Goal: Task Accomplishment & Management: Complete application form

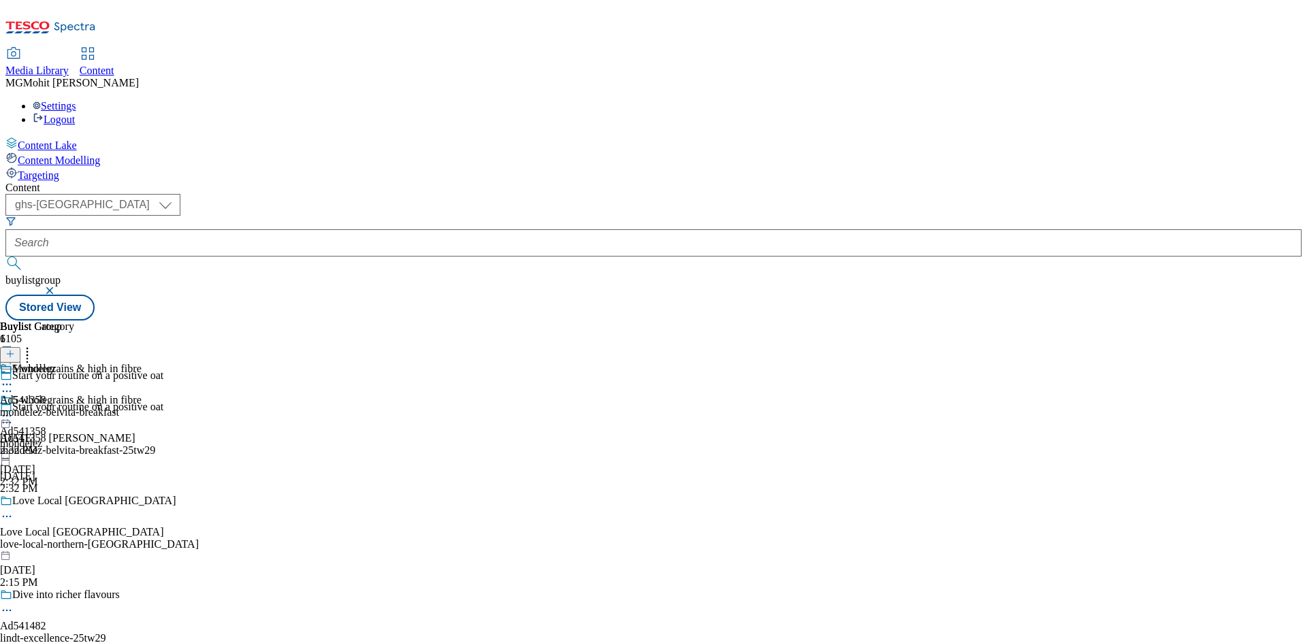
select select "ghs-[GEOGRAPHIC_DATA]"
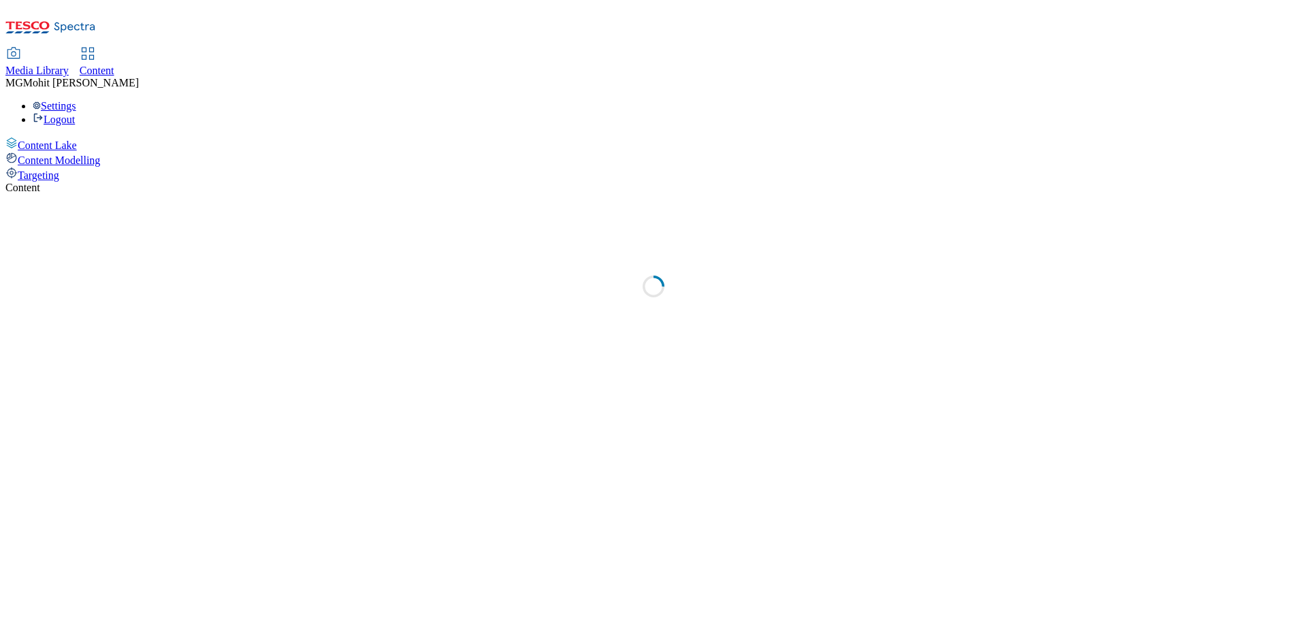
select select "ghs-[GEOGRAPHIC_DATA]"
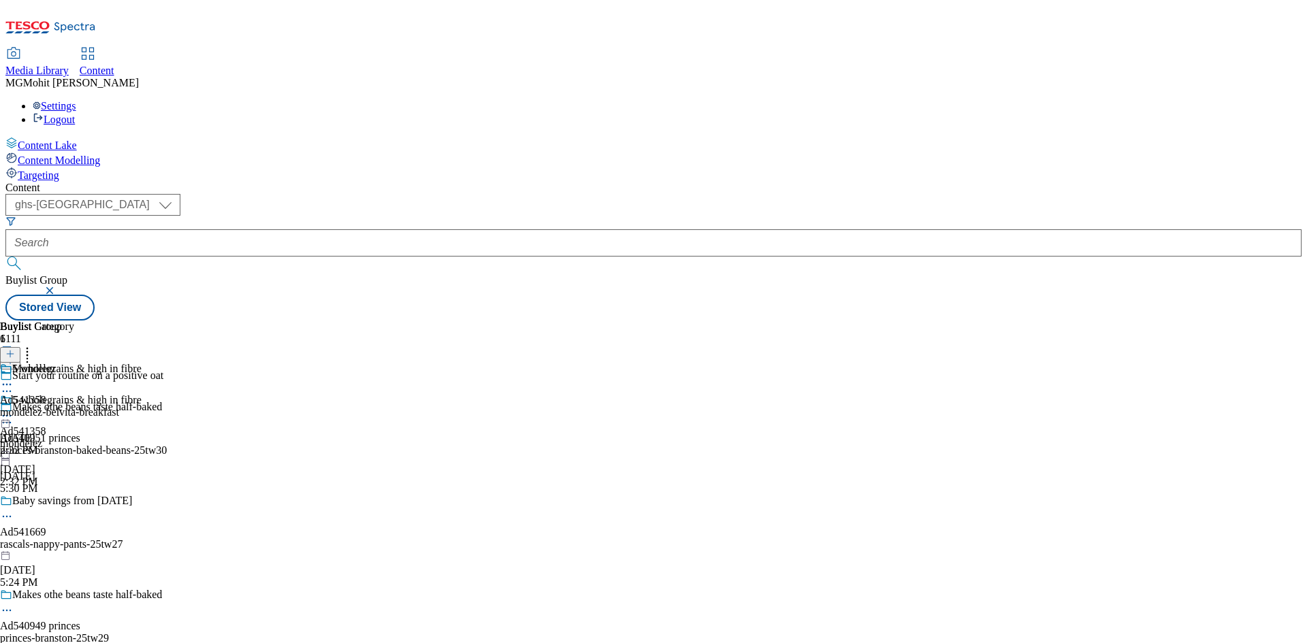
drag, startPoint x: 500, startPoint y: 448, endPoint x: 306, endPoint y: 180, distance: 330.4
click at [142, 448] on div "5 wholegrains & high in fibre Ad541358 mondelez Sep 1, 2025 2:32 PM" at bounding box center [71, 441] width 142 height 94
click at [15, 356] on icon at bounding box center [10, 361] width 10 height 10
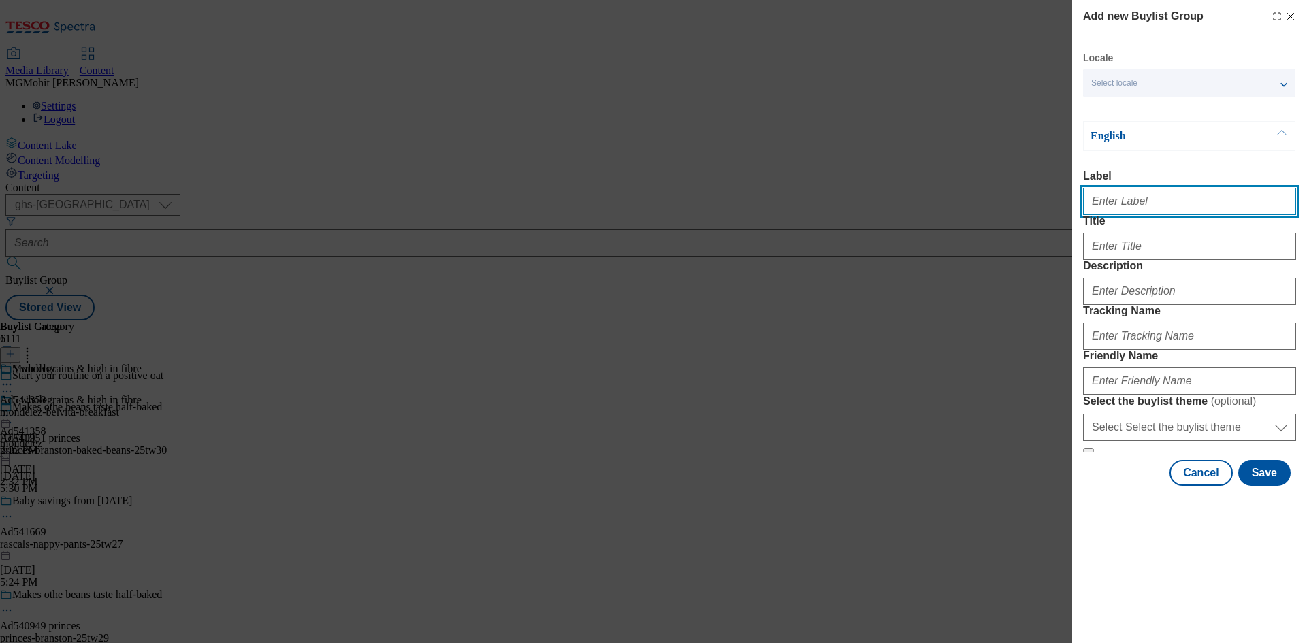
click at [1123, 212] on input "Label" at bounding box center [1189, 201] width 213 height 27
paste input "Ad541879 carlsberg"
type input "Ad541879 carlsberg"
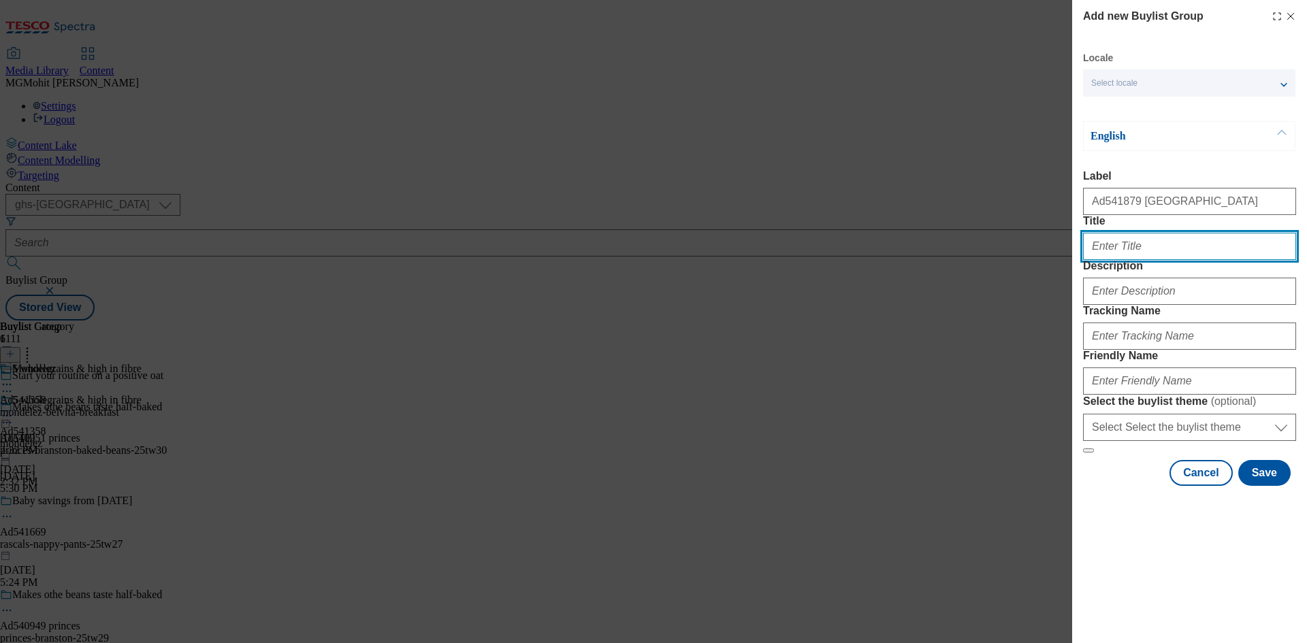
paste input "A win for you. A win for WWF"
type input "A win for you. A win for WWF"
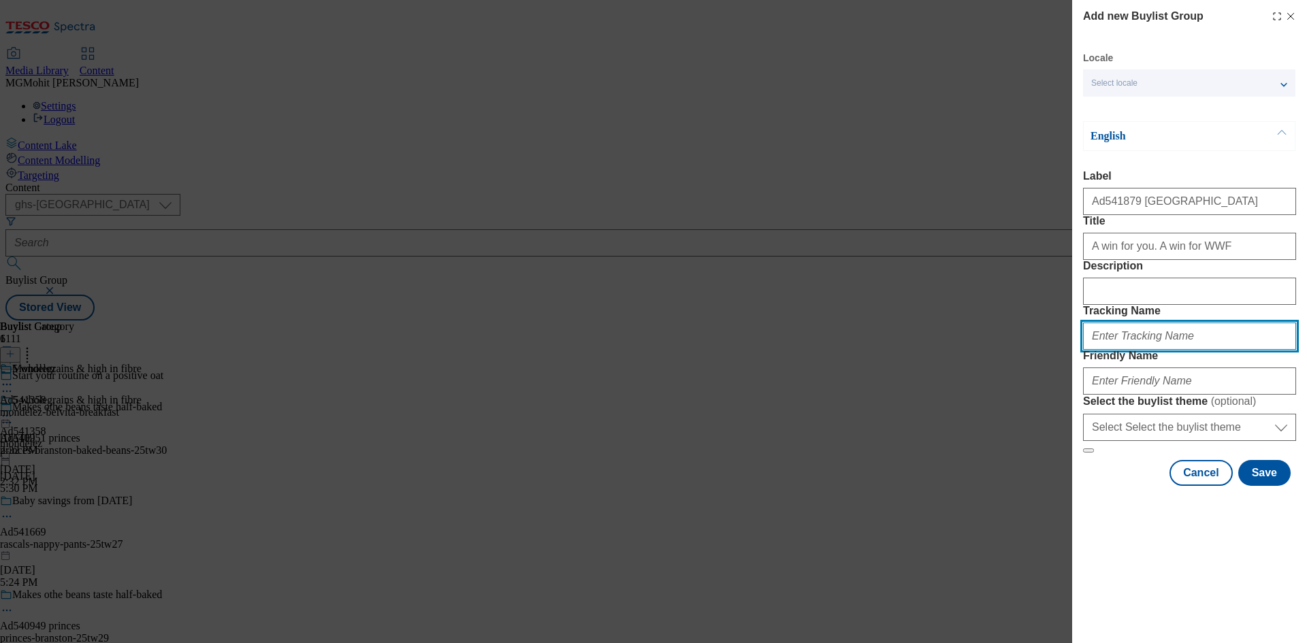
paste input "DH_AD541879"
paste input "carlsberg-danish-pilsner-25tw29"
type input "DH_AD541879"
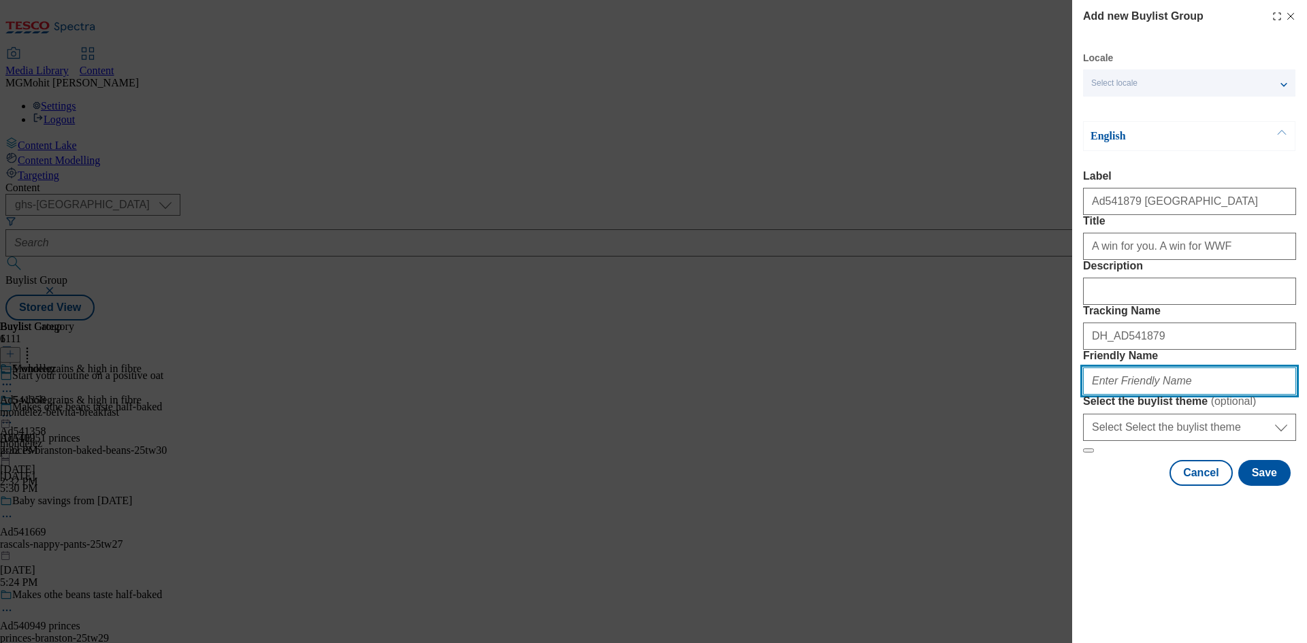
click at [1130, 395] on input "Friendly Name" at bounding box center [1189, 380] width 213 height 27
paste input "carlsberg-danish-pilsner-25tw29"
type input "carlsberg-danish-pilsner-25tw29"
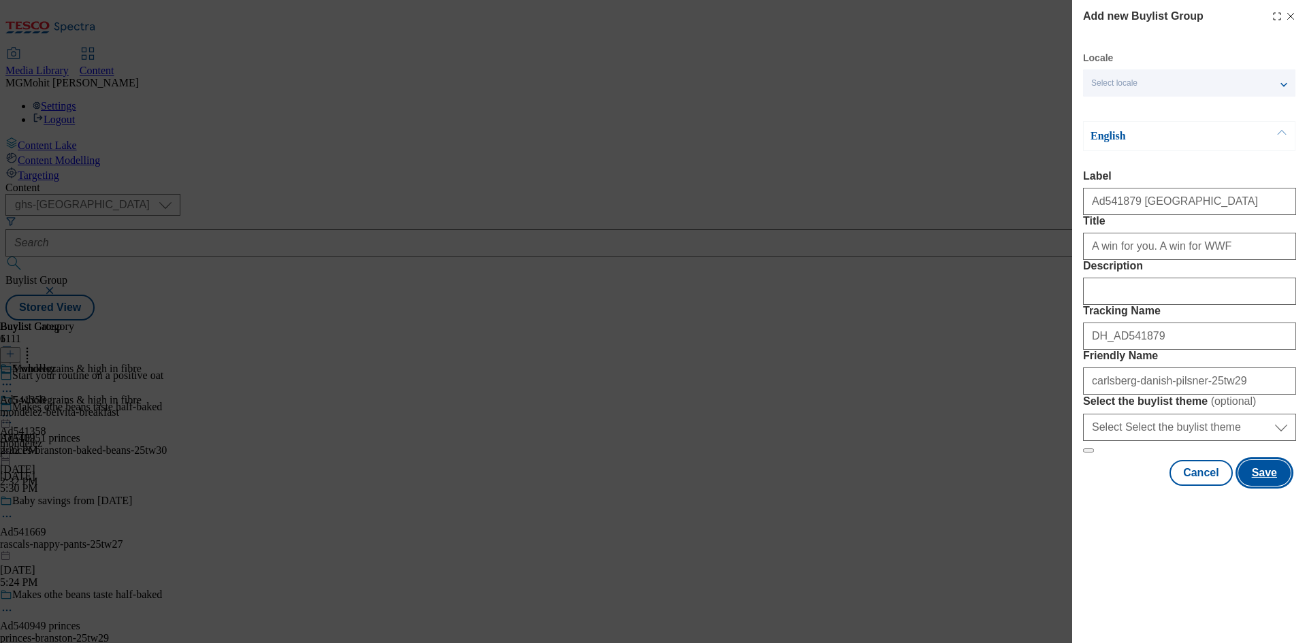
click at [1260, 486] on button "Save" at bounding box center [1264, 473] width 52 height 26
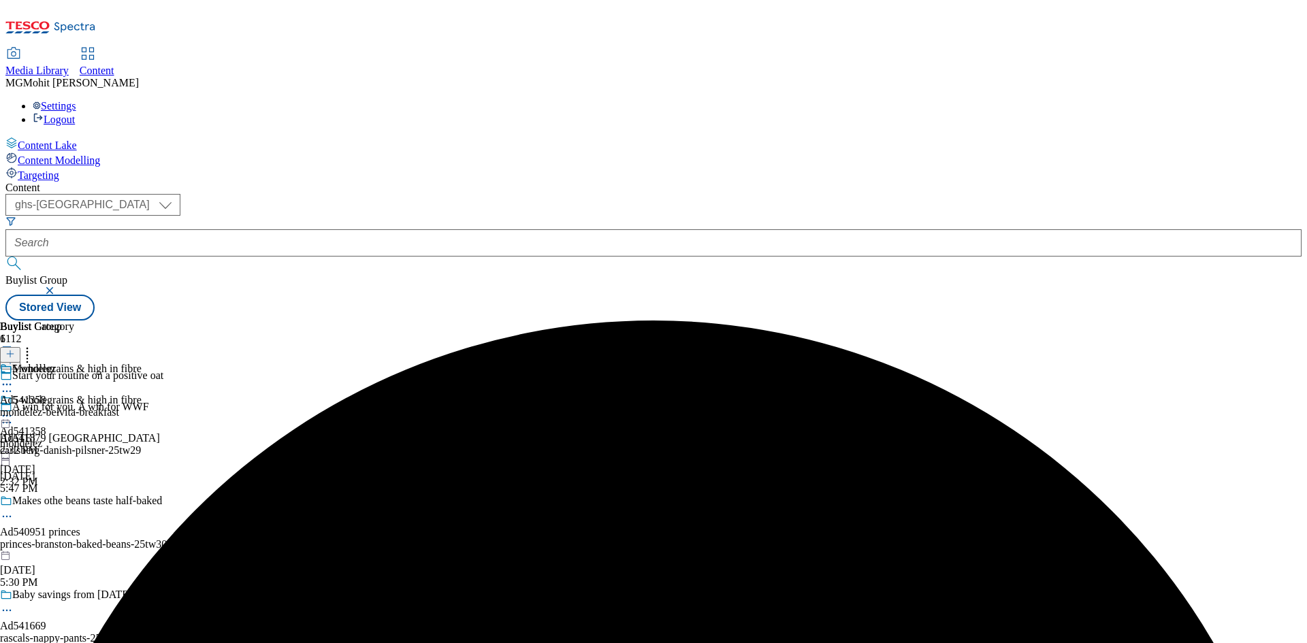
click at [235, 444] on div "carlsberg-danish-pilsner-25tw29" at bounding box center [117, 450] width 235 height 12
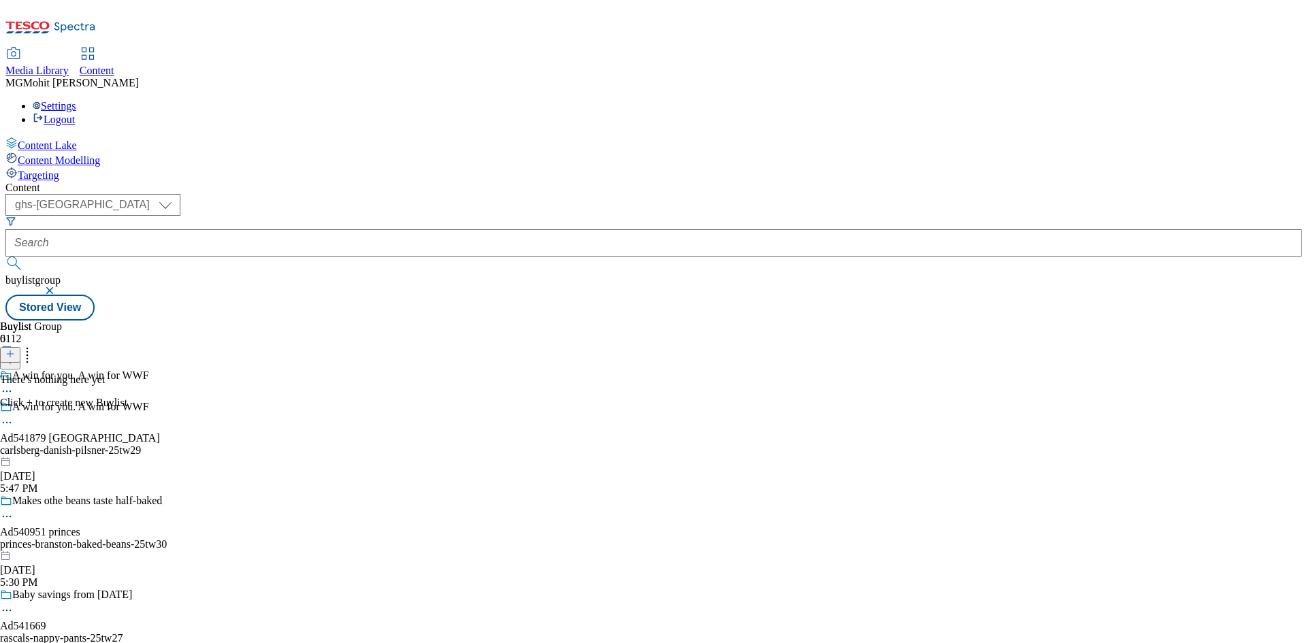
click at [14, 354] on line at bounding box center [10, 354] width 7 height 0
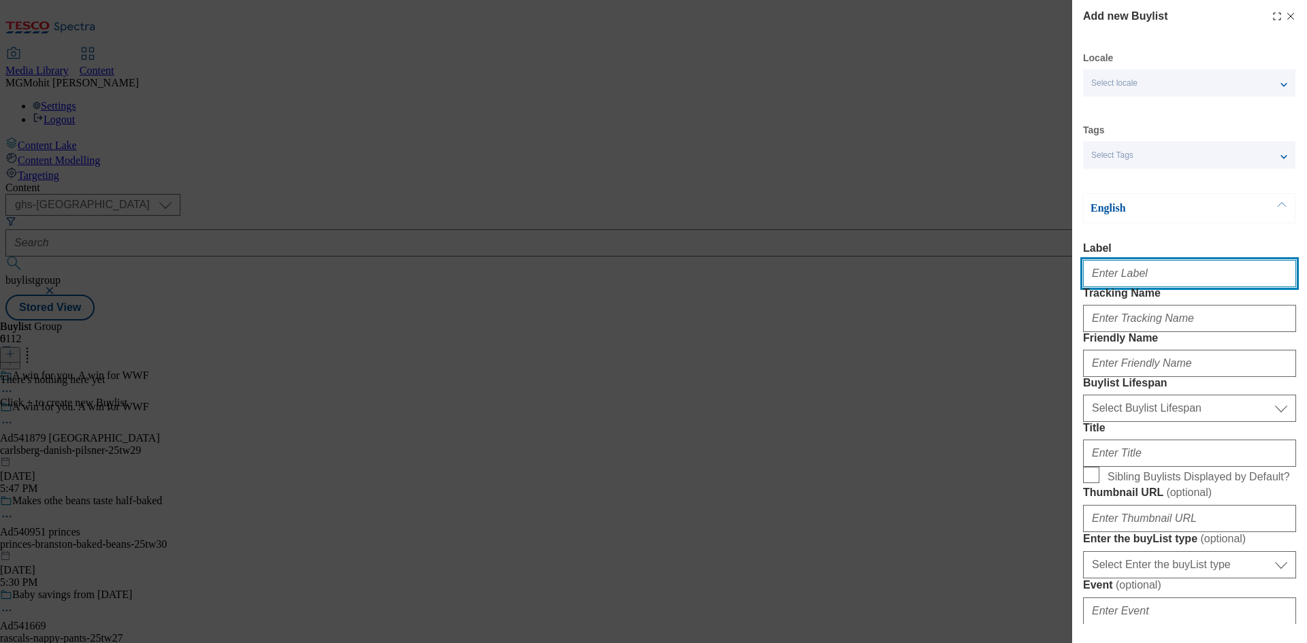
click at [1107, 282] on input "Label" at bounding box center [1189, 273] width 213 height 27
paste input "Ad541879"
type input "Ad541879"
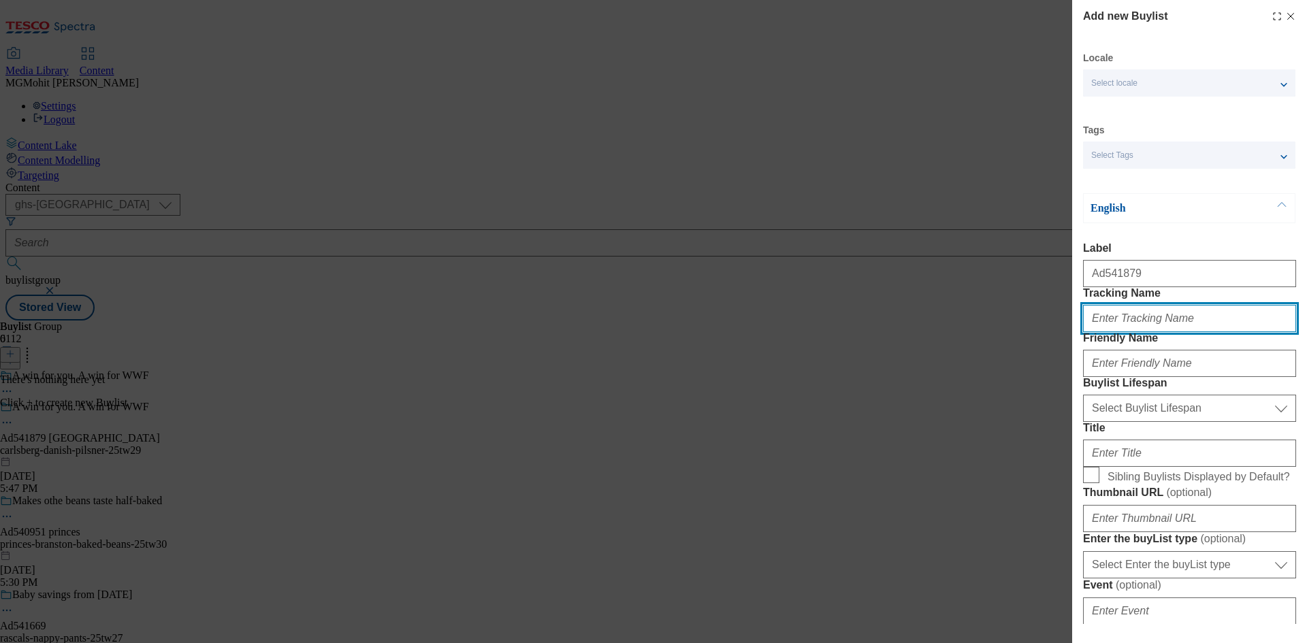
paste input "DH_AD541879"
type input "DH_AD541879"
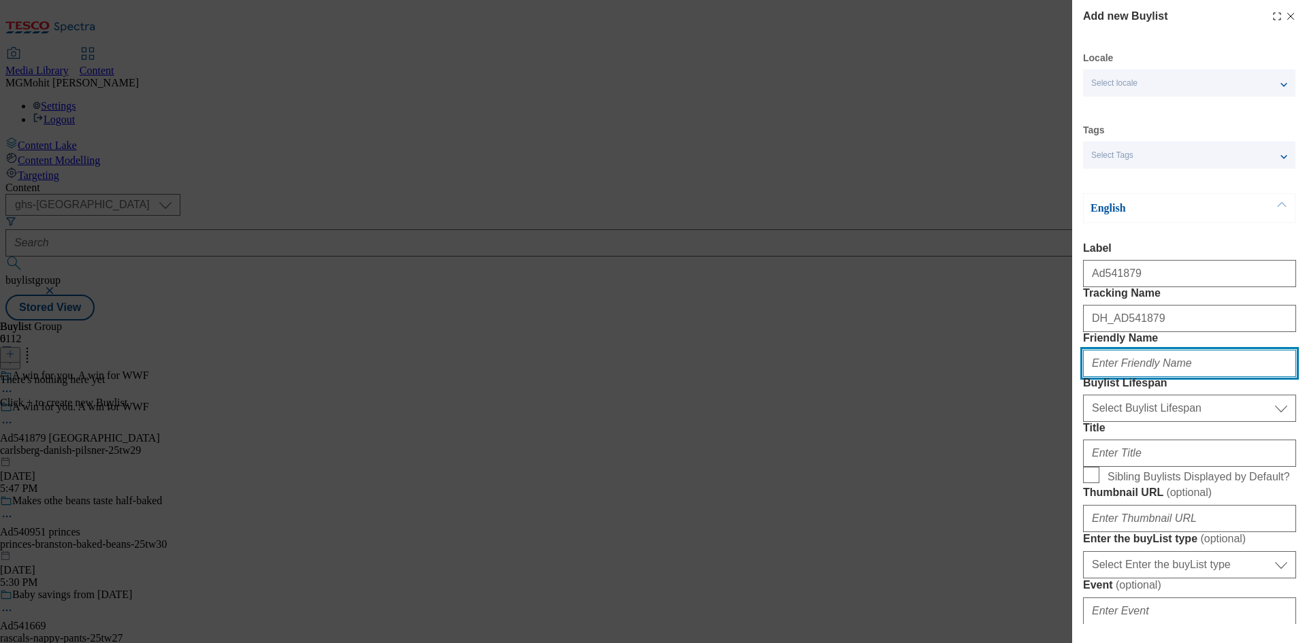
paste input "carlsberg"
type input "carlsberg"
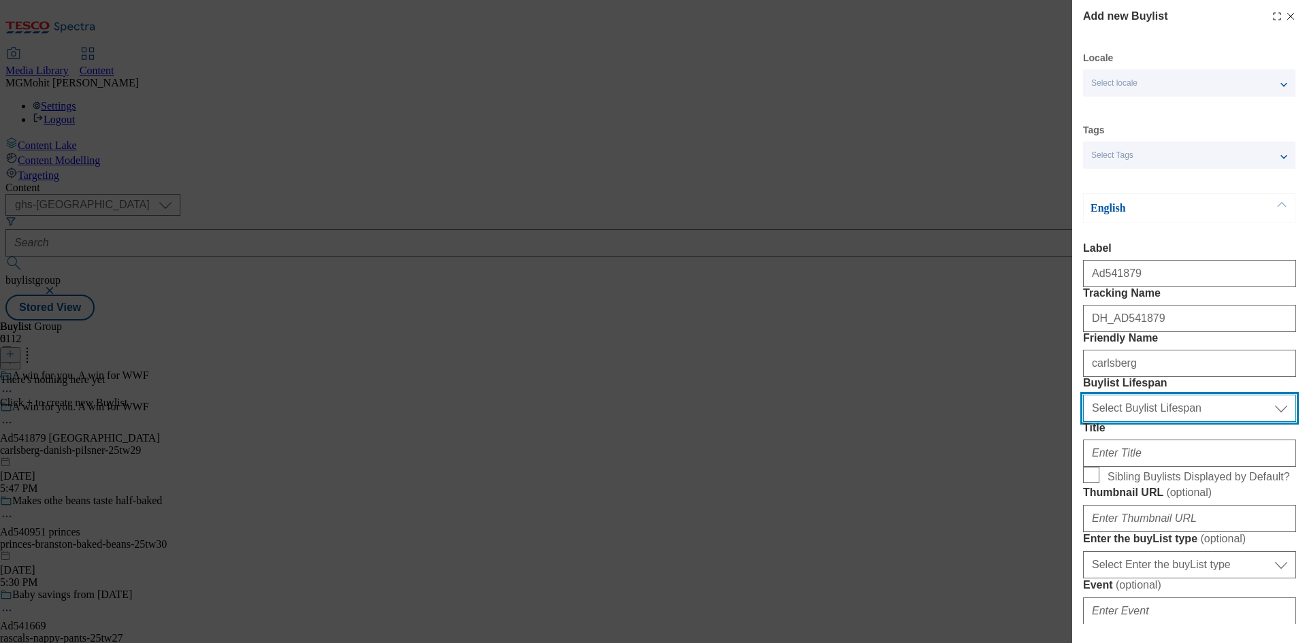
click at [1147, 422] on select "Select Buylist Lifespan evergreen seasonal tactical" at bounding box center [1189, 408] width 213 height 27
select select "tactical"
click at [1083, 422] on select "Select Buylist Lifespan evergreen seasonal tactical" at bounding box center [1189, 408] width 213 height 27
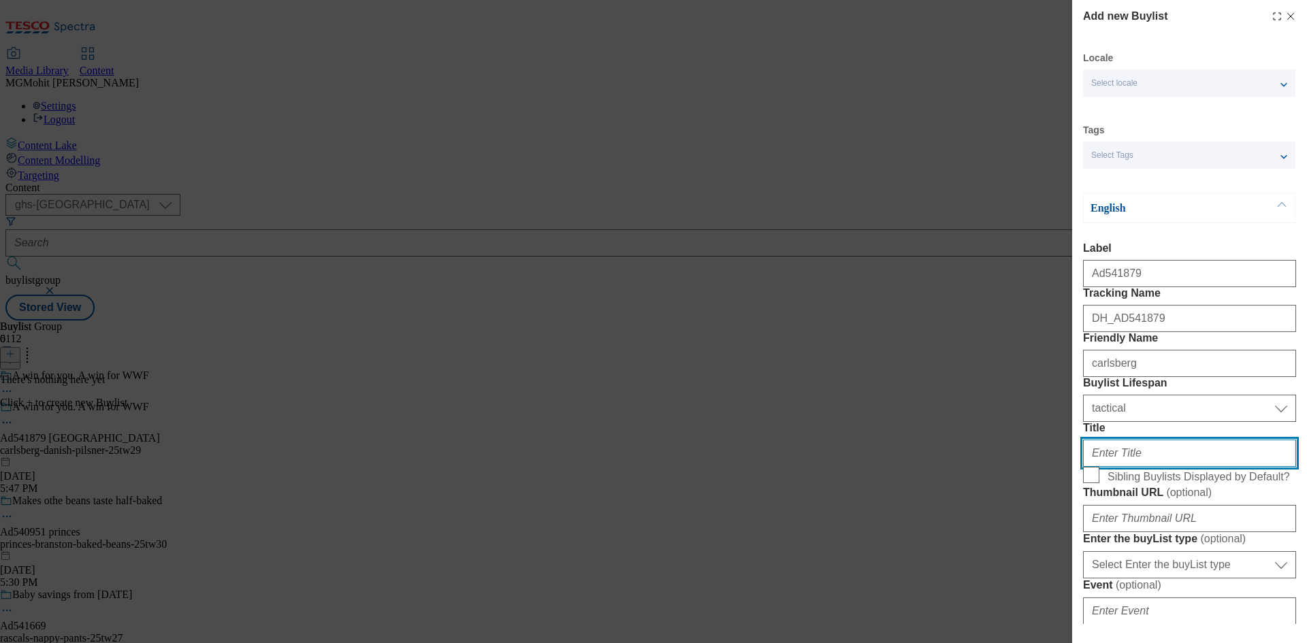
click at [1113, 467] on input "Title" at bounding box center [1189, 453] width 213 height 27
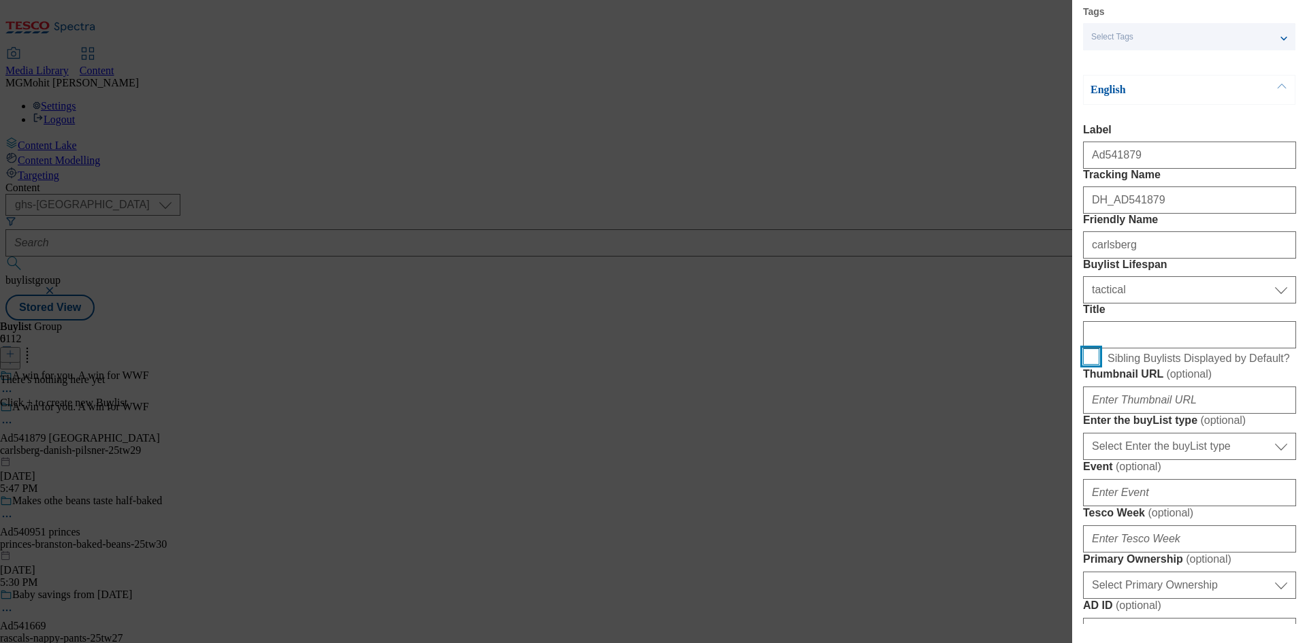
scroll to position [272, 0]
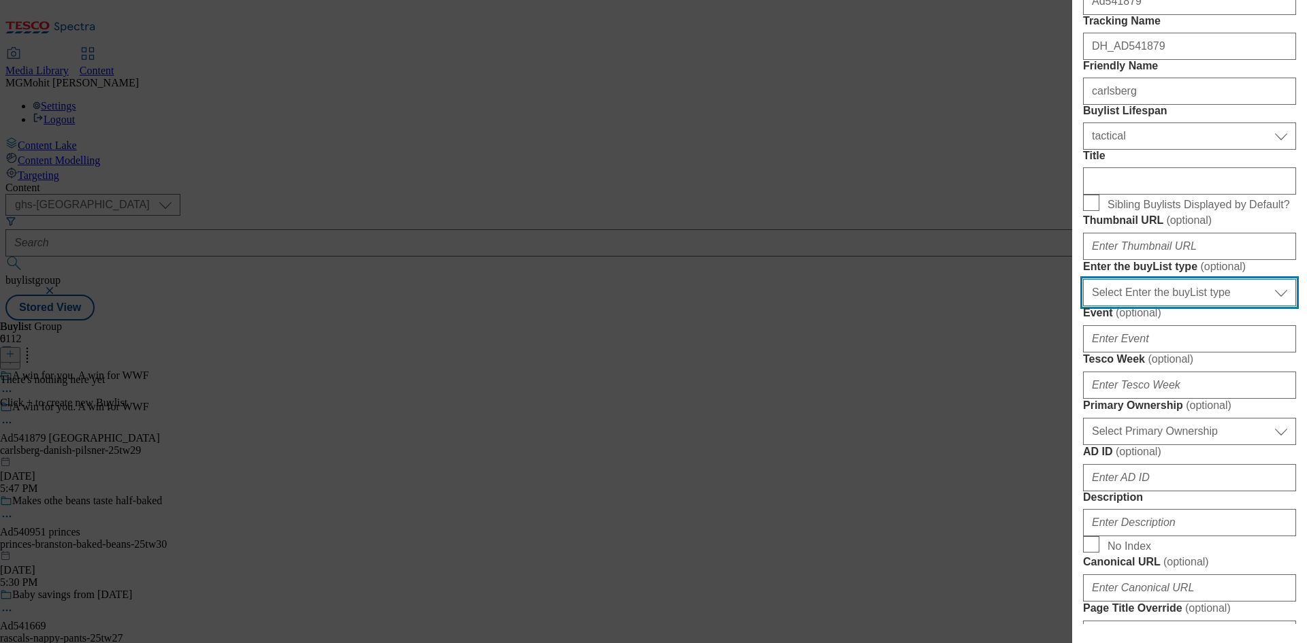
click at [1155, 306] on select "Select Enter the buyList type event supplier funded long term >4 weeks supplier…" at bounding box center [1189, 292] width 213 height 27
select select "supplier funded short term 1-3 weeks"
click at [1083, 306] on select "Select Enter the buyList type event supplier funded long term >4 weeks supplier…" at bounding box center [1189, 292] width 213 height 27
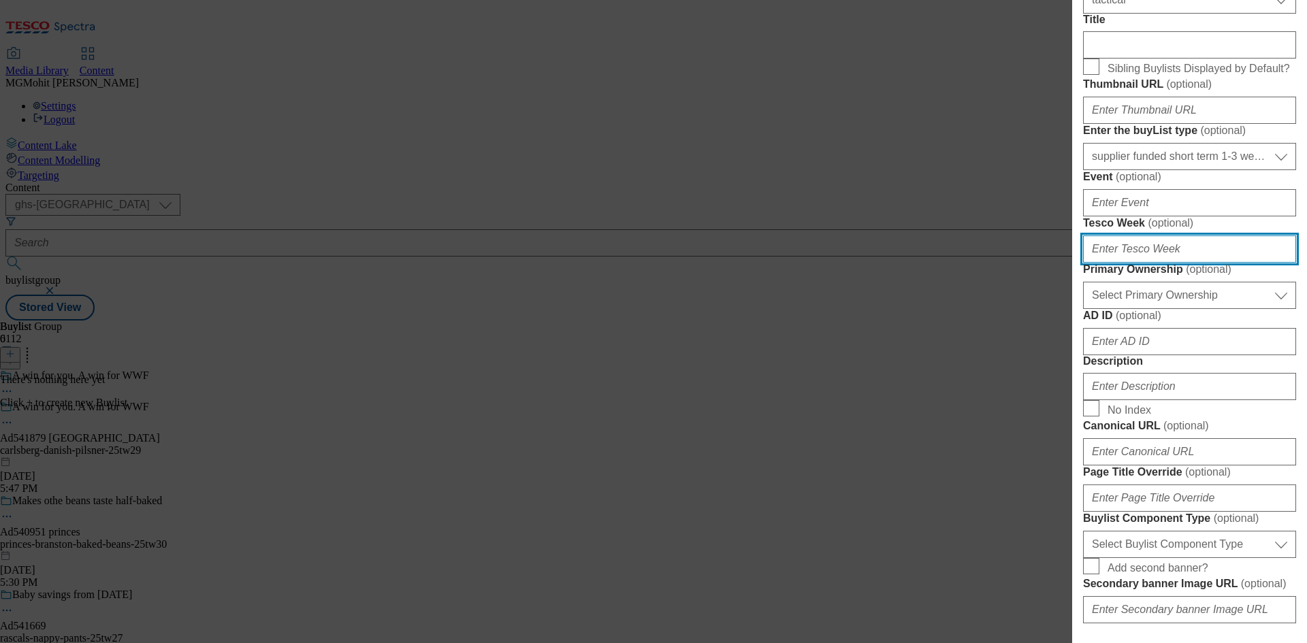
click at [1121, 263] on input "Tesco Week ( optional )" at bounding box center [1189, 248] width 213 height 27
type input "29"
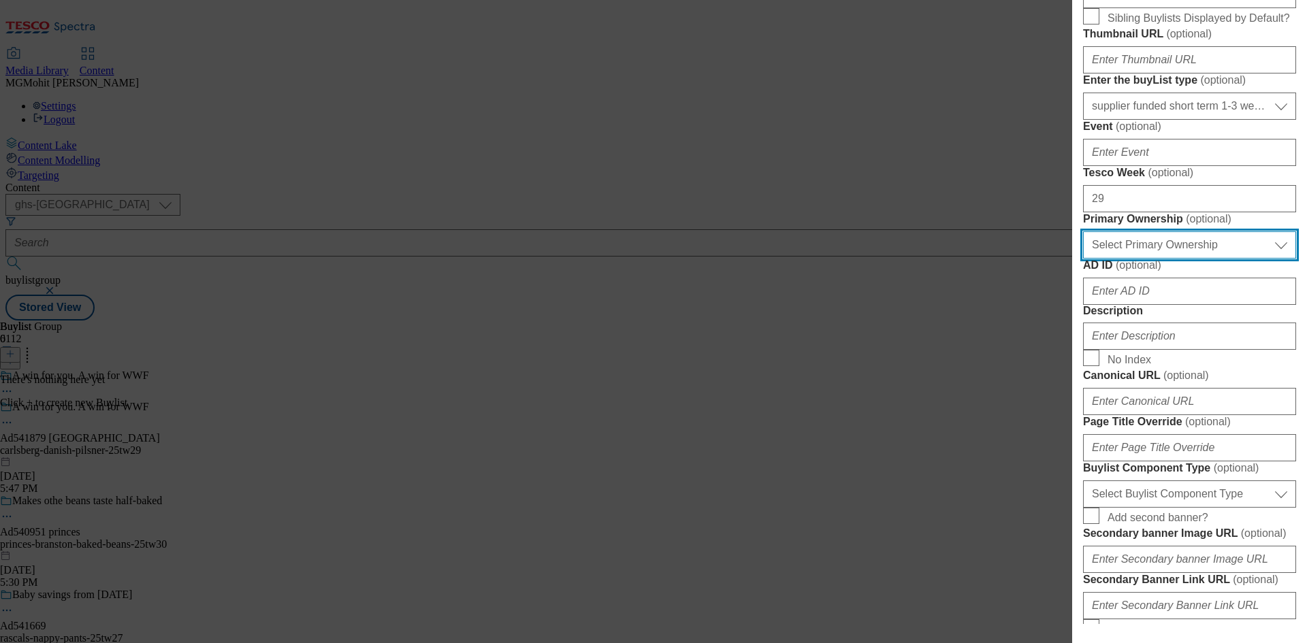
scroll to position [544, 0]
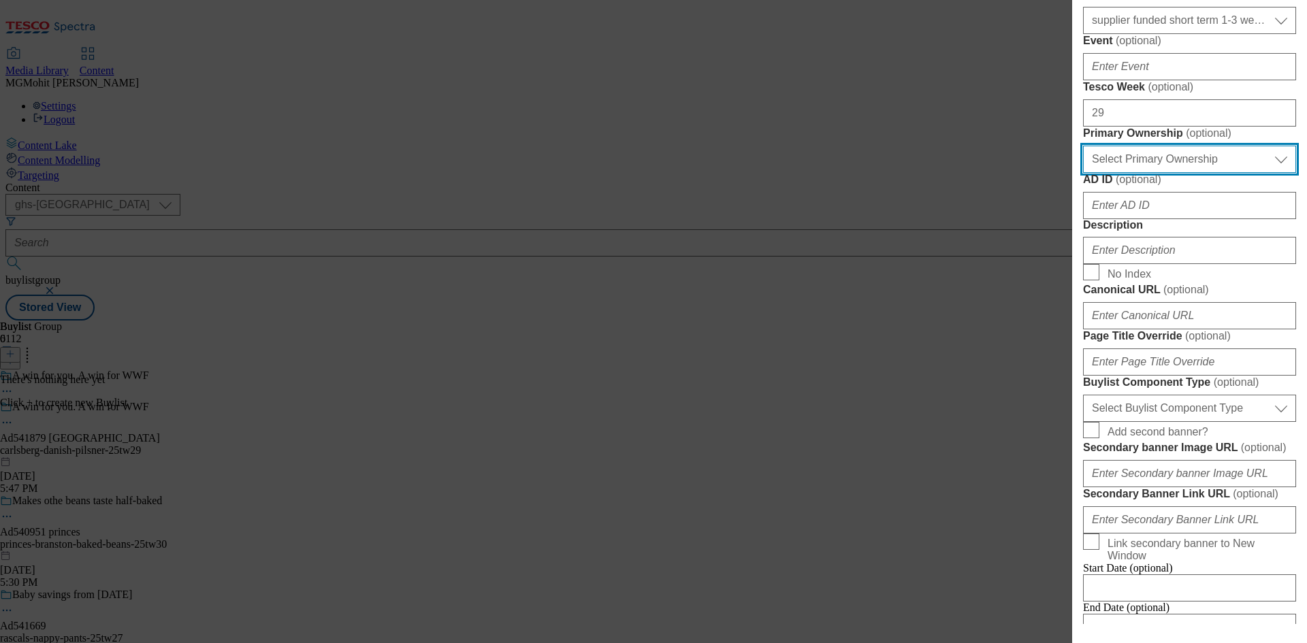
click at [1152, 173] on select "Select Primary Ownership tesco dunnhumby" at bounding box center [1189, 159] width 213 height 27
select select "dunnhumby"
click at [1083, 173] on select "Select Primary Ownership tesco dunnhumby" at bounding box center [1189, 159] width 213 height 27
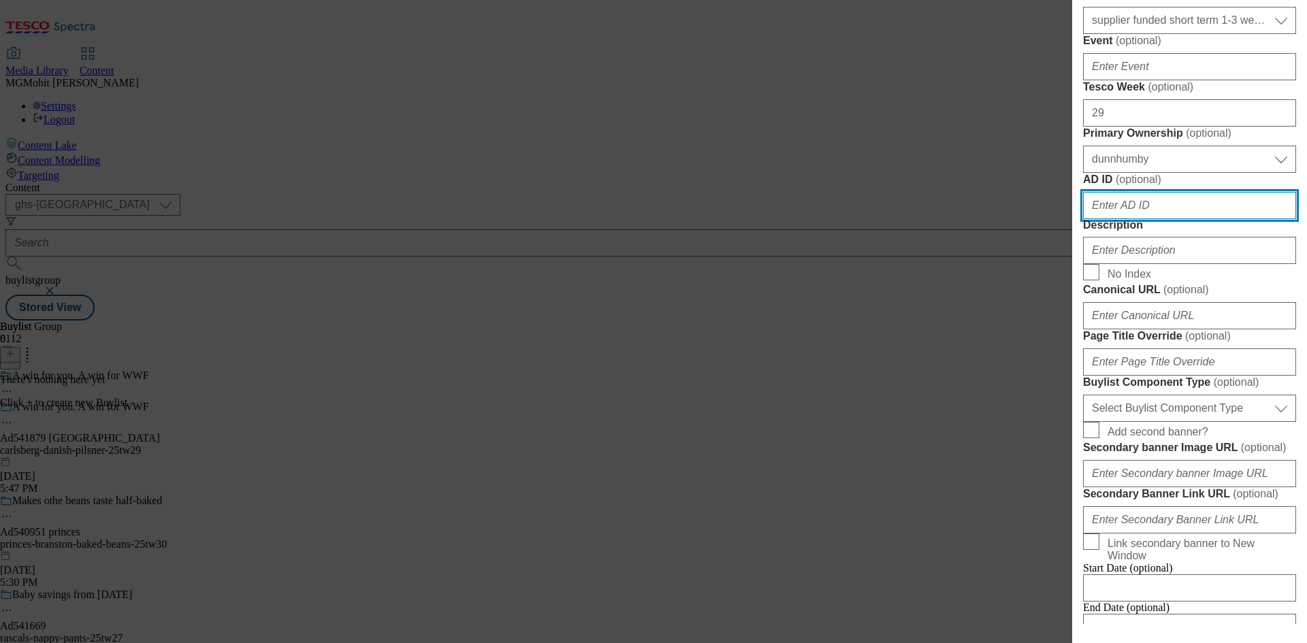
click at [1113, 219] on input "AD ID ( optional )" at bounding box center [1189, 205] width 213 height 27
paste input "541879"
type input "541879"
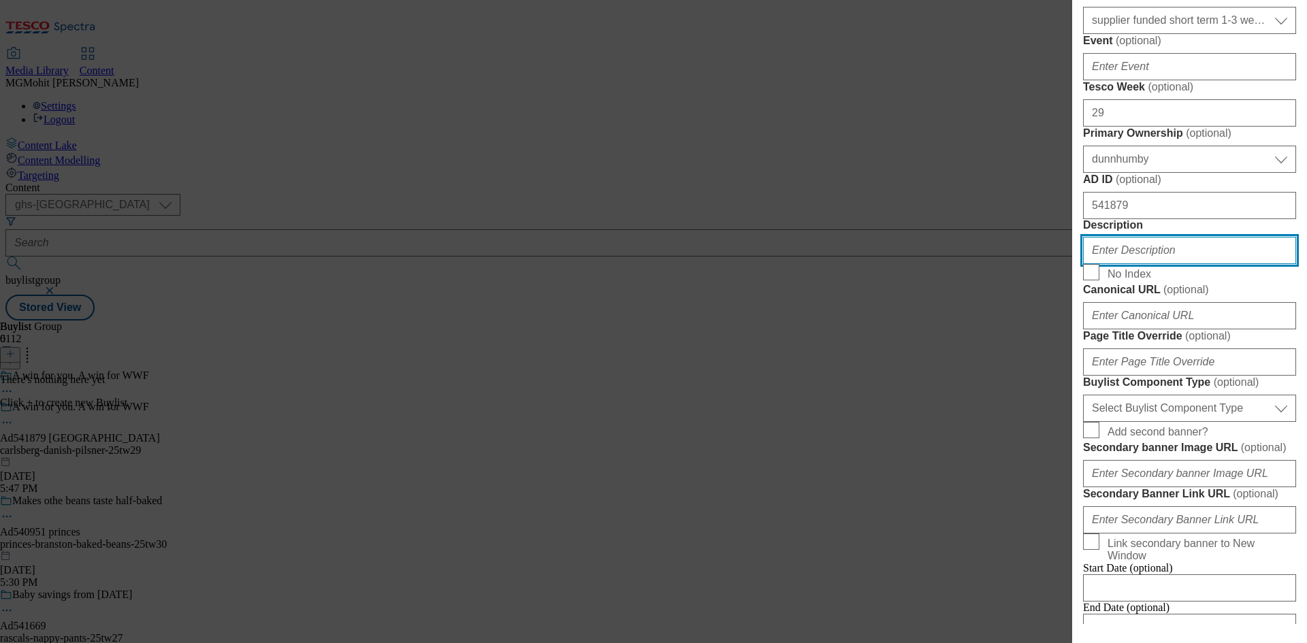
click at [1115, 264] on input "Description" at bounding box center [1189, 250] width 213 height 27
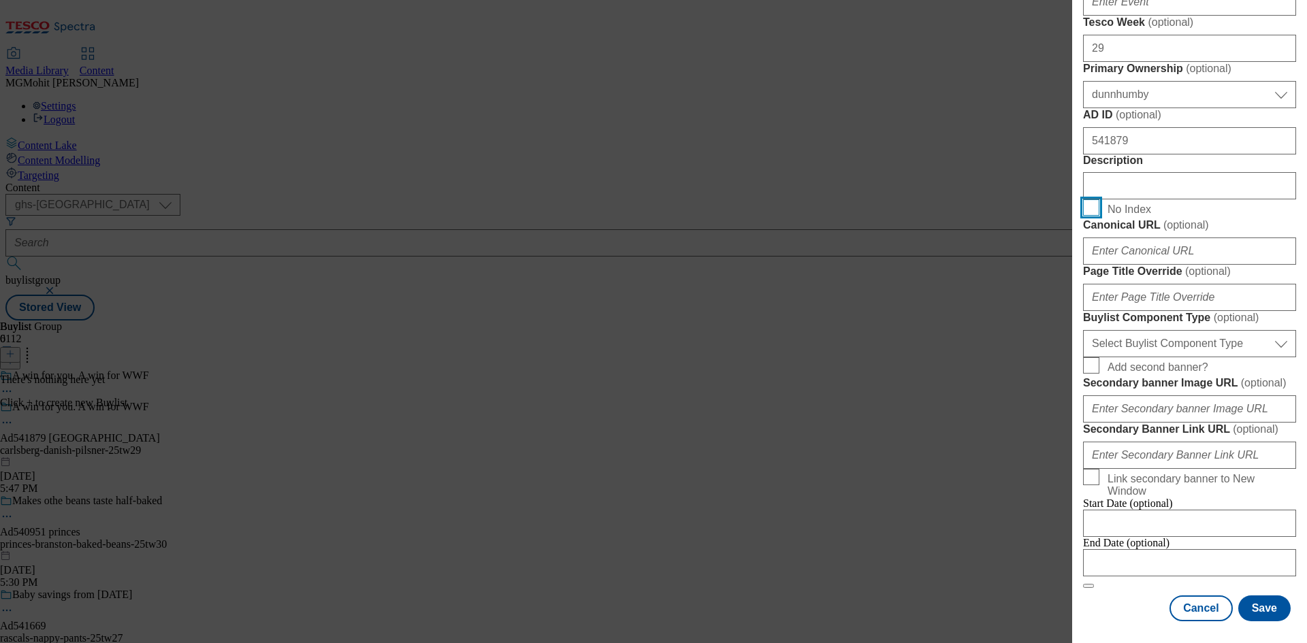
scroll to position [885, 0]
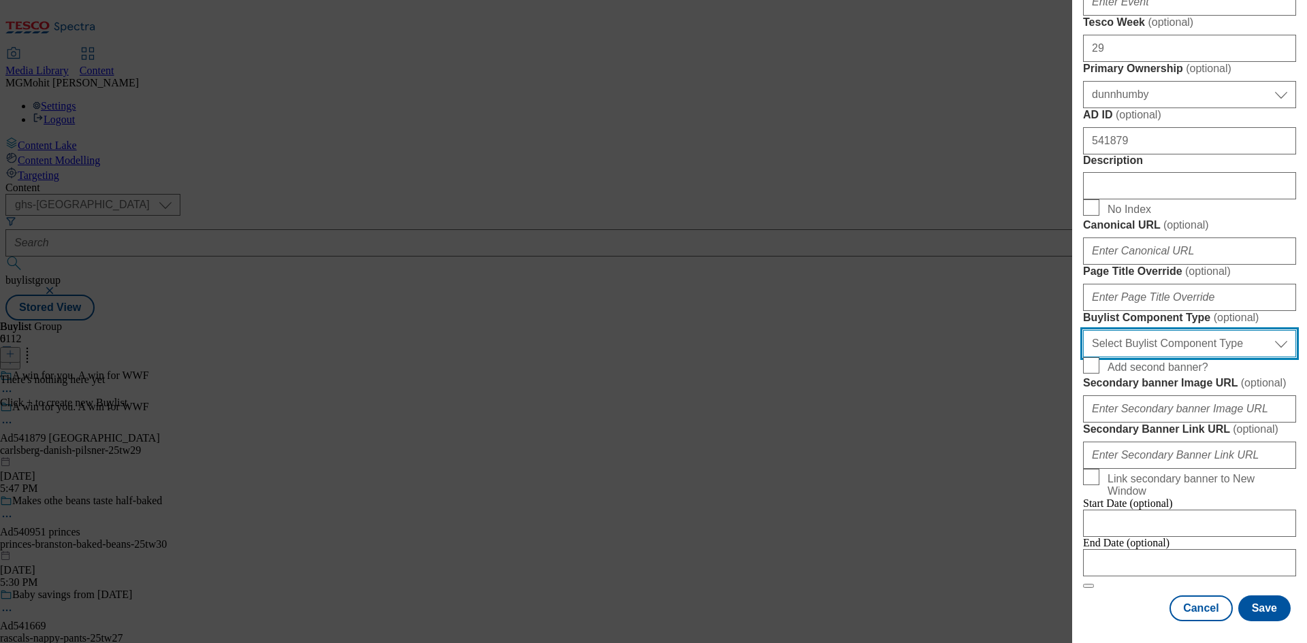
click at [1159, 357] on select "Select Buylist Component Type Banner Competition Header Meal" at bounding box center [1189, 343] width 213 height 27
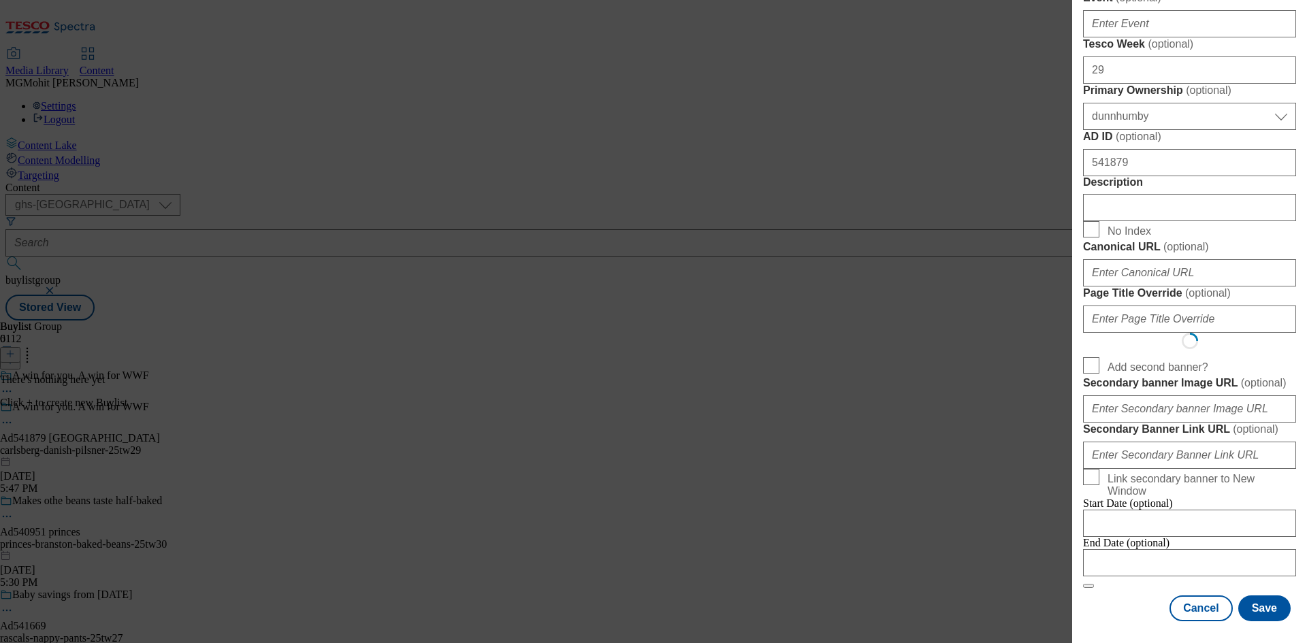
select select "Banner"
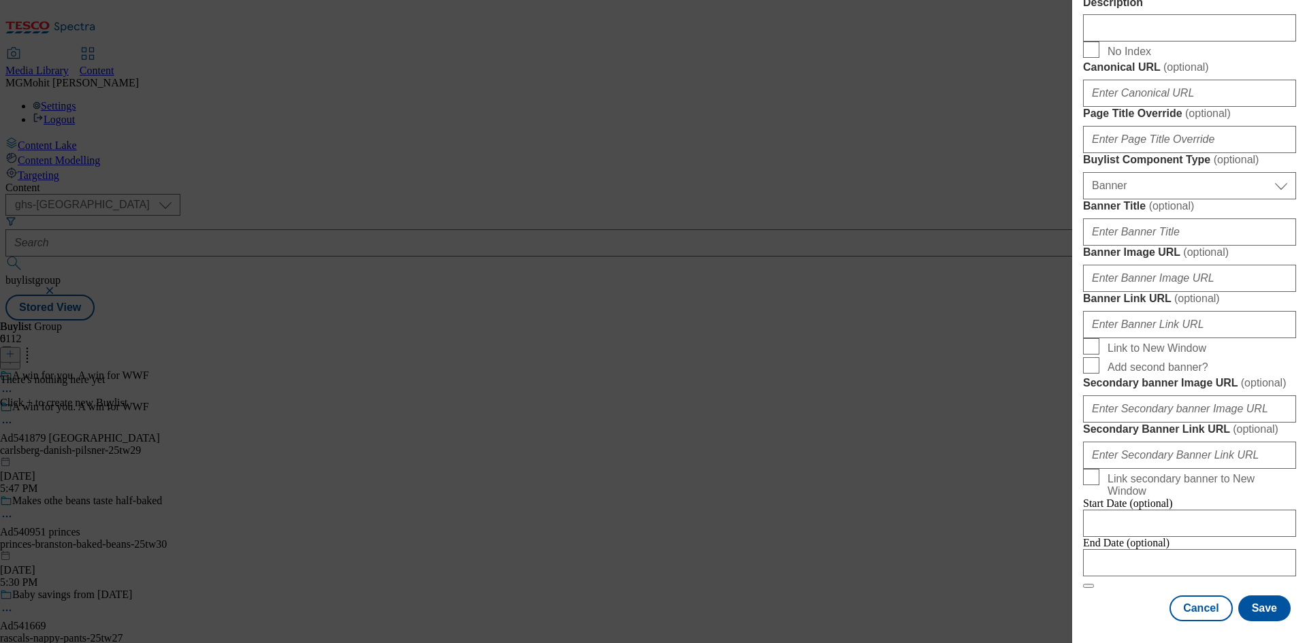
scroll to position [1349, 0]
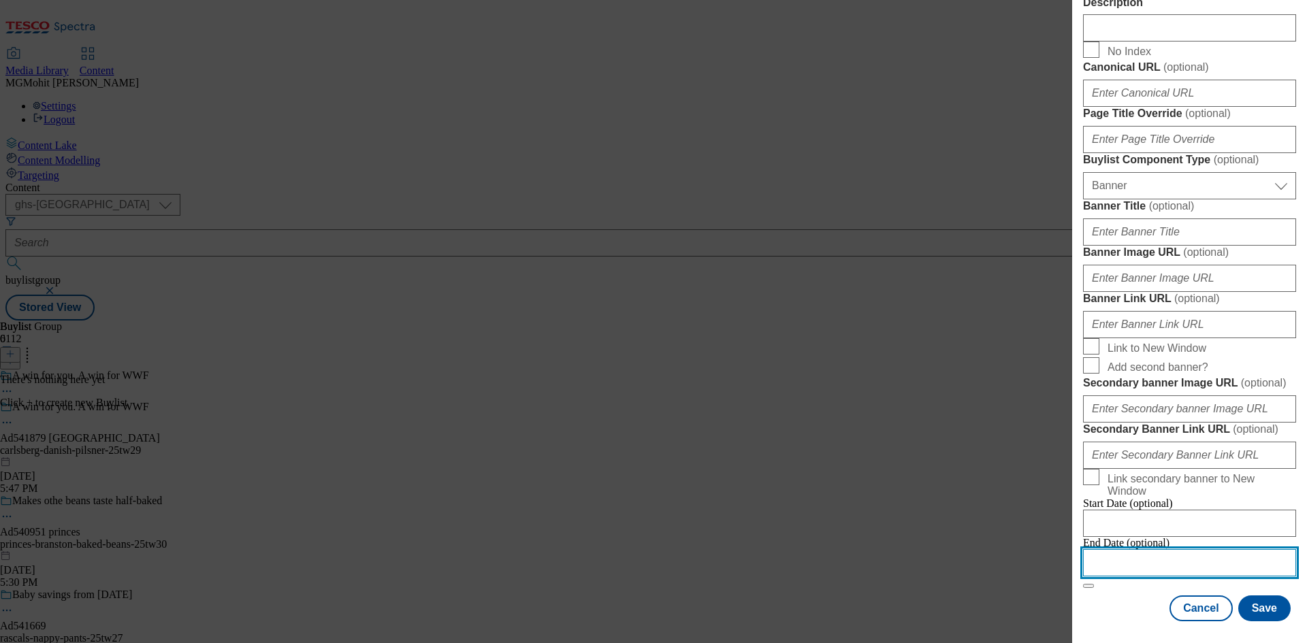
click at [1160, 549] on input "Modal" at bounding box center [1189, 562] width 213 height 27
select select "2025"
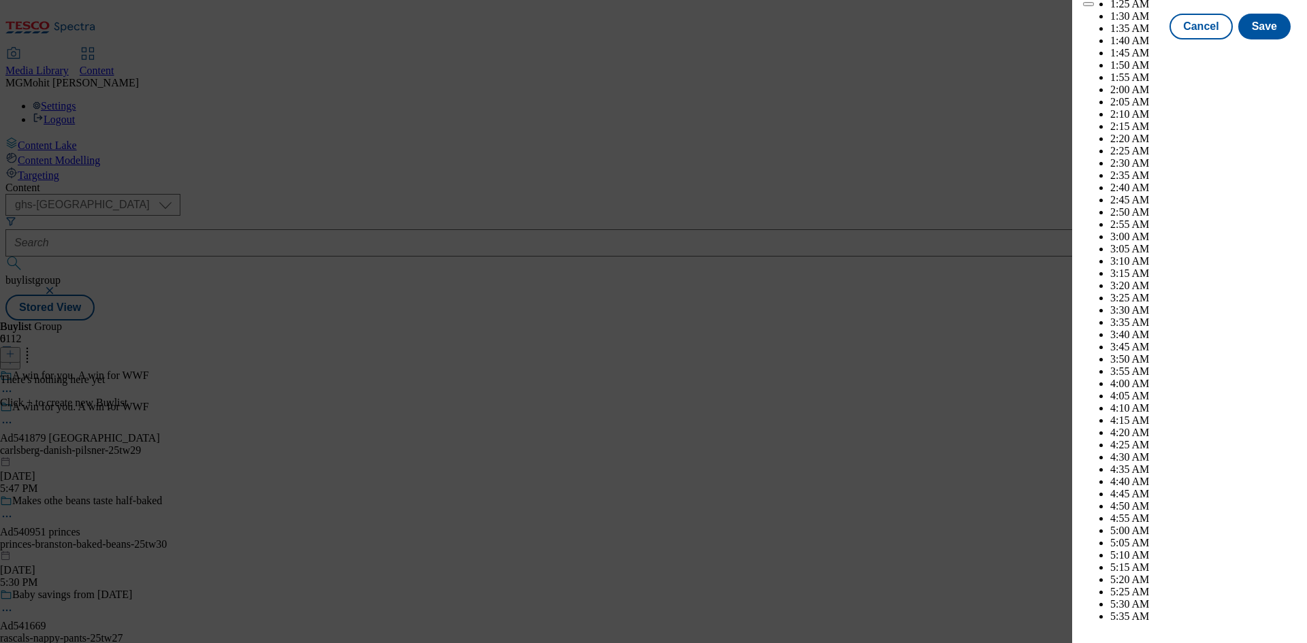
scroll to position [5355, 0]
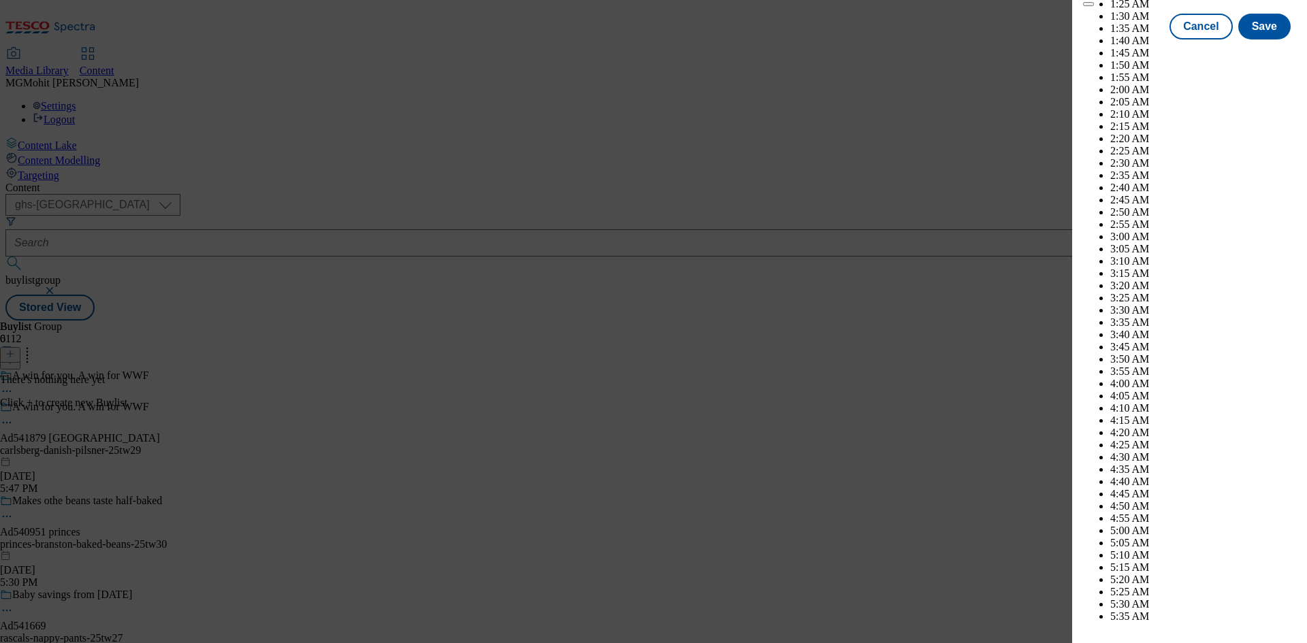
select select "December"
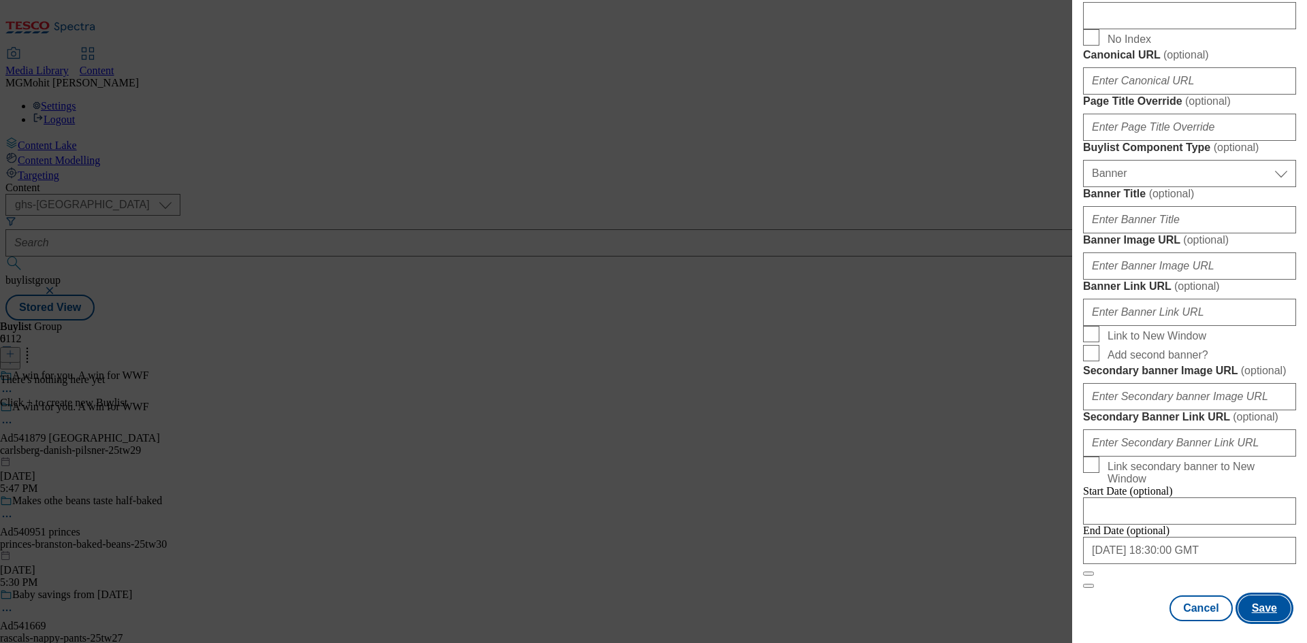
click at [1266, 614] on button "Save" at bounding box center [1264, 608] width 52 height 26
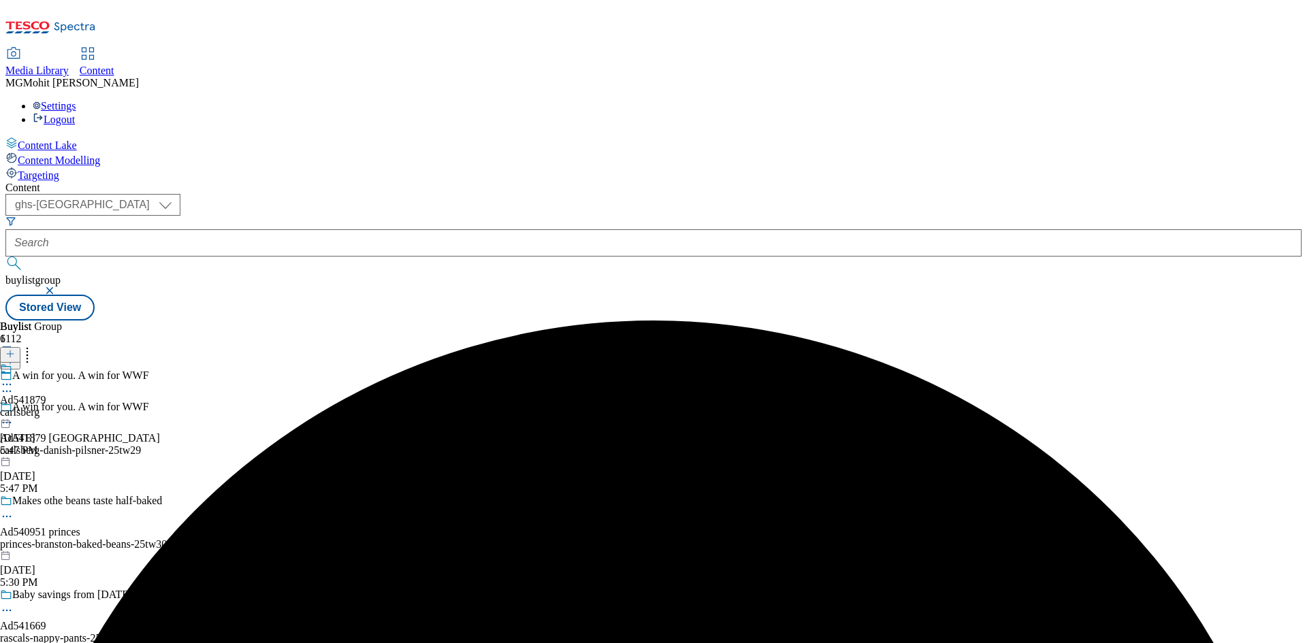
click at [46, 406] on div "carlsberg" at bounding box center [23, 412] width 46 height 12
click at [15, 349] on icon at bounding box center [10, 354] width 10 height 10
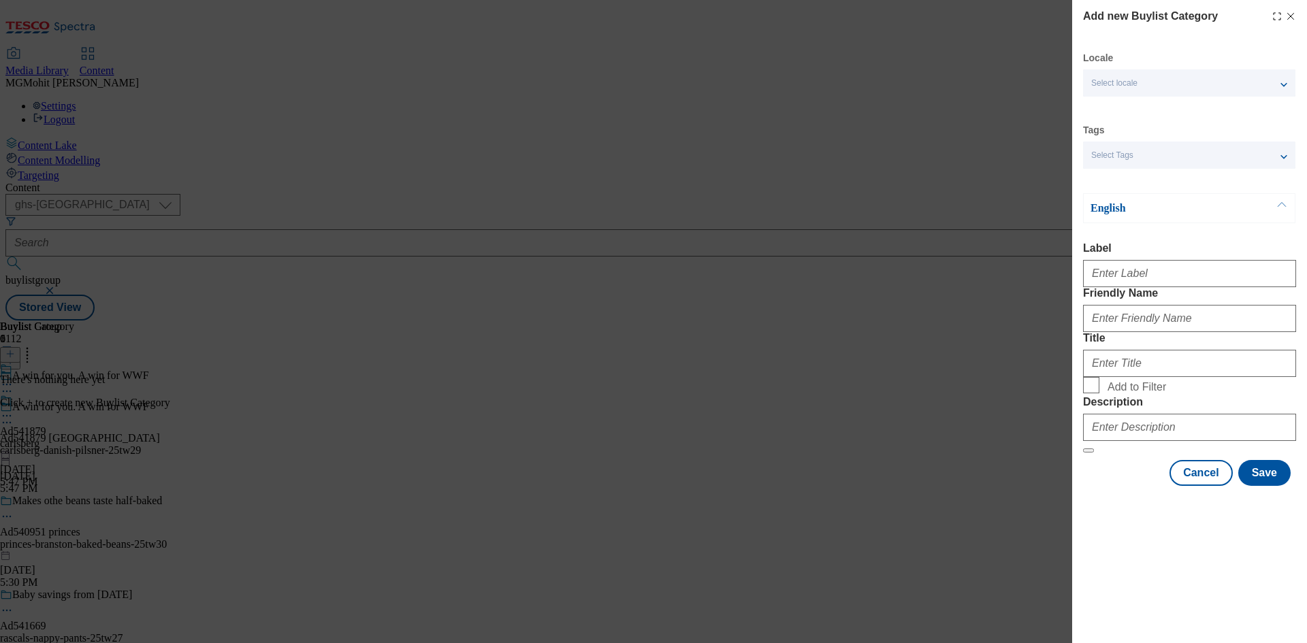
drag, startPoint x: 1156, startPoint y: 231, endPoint x: 1139, endPoint y: 260, distance: 33.3
click at [1156, 231] on div "English Label Friendly Name Title Add to Filter Description" at bounding box center [1189, 323] width 213 height 260
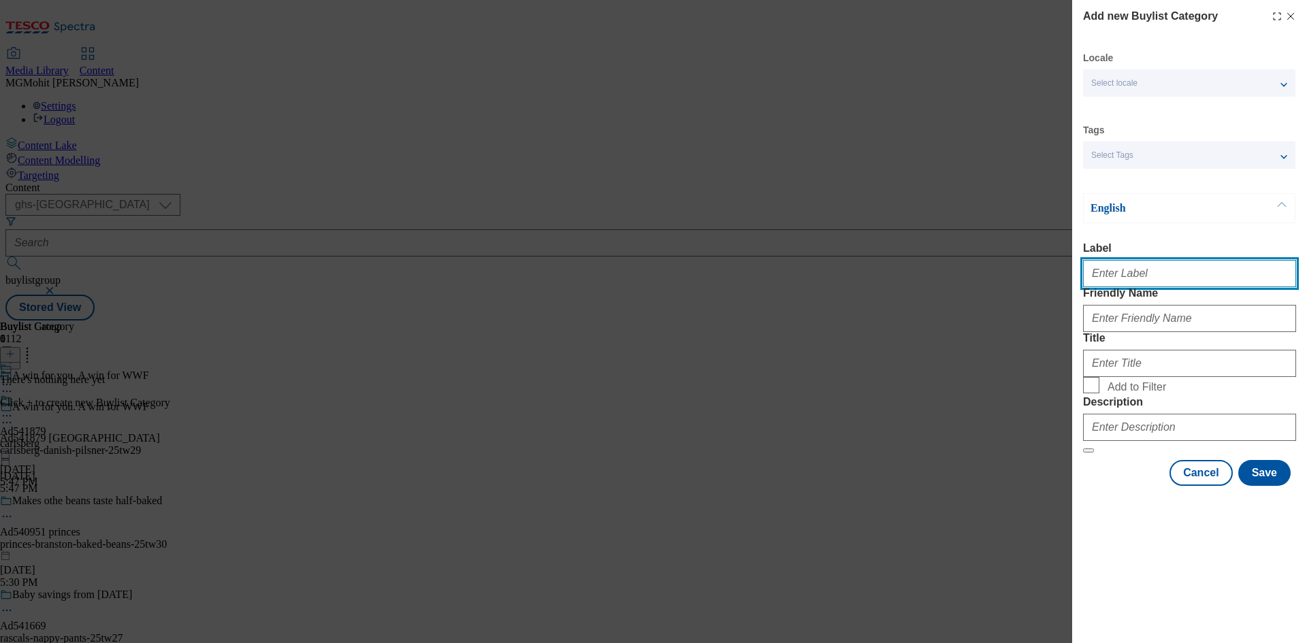
click at [1132, 280] on input "Label" at bounding box center [1189, 273] width 213 height 27
paste input "Ad541879"
type input "Ad541879"
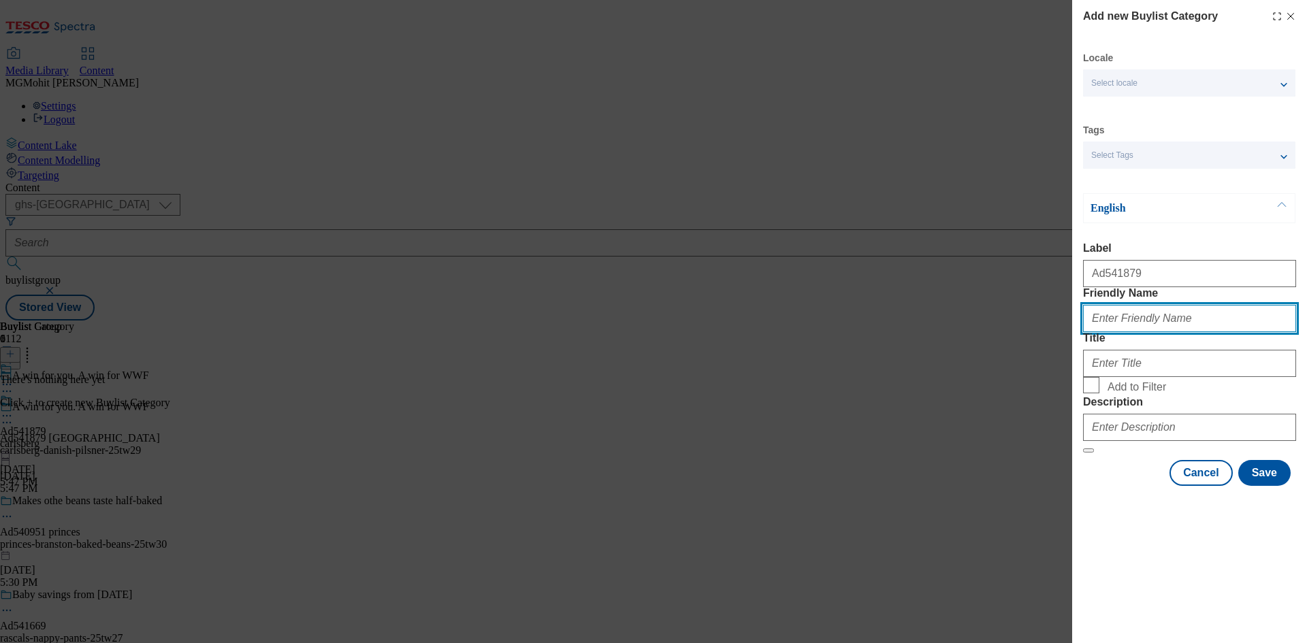
paste input "carlsberg-danish-pilsner"
type input "carlsberg-danish-pilsner"
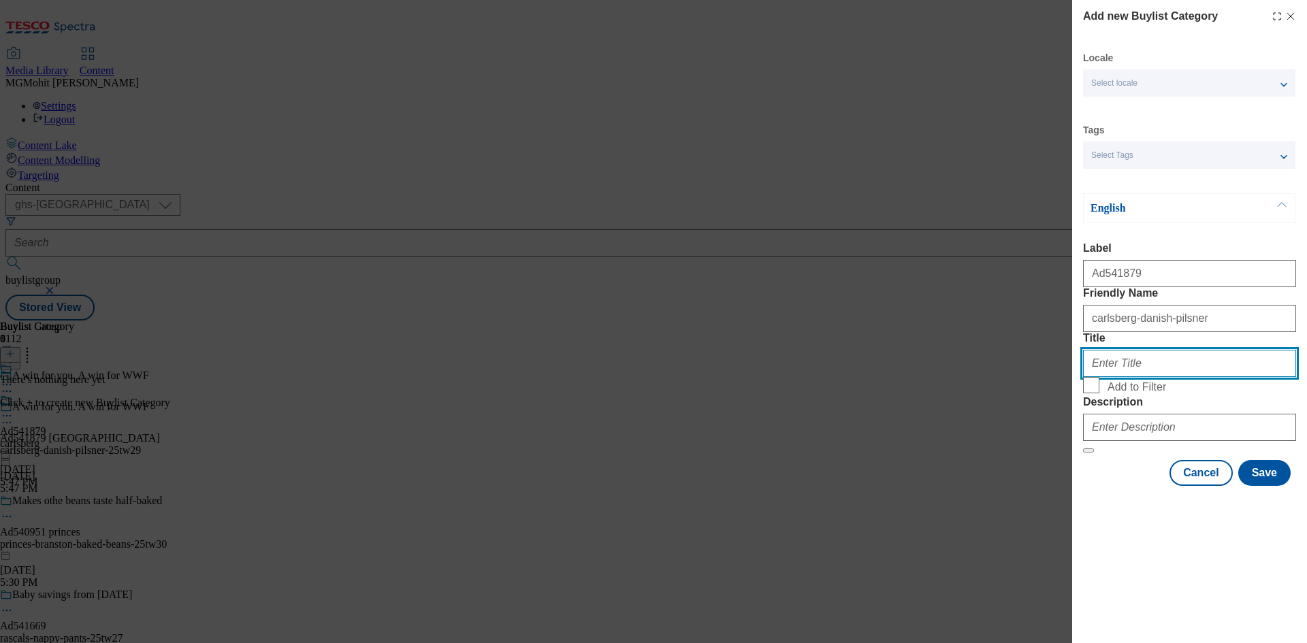
paste input "Carlsberg"
type input "Carlsberg"
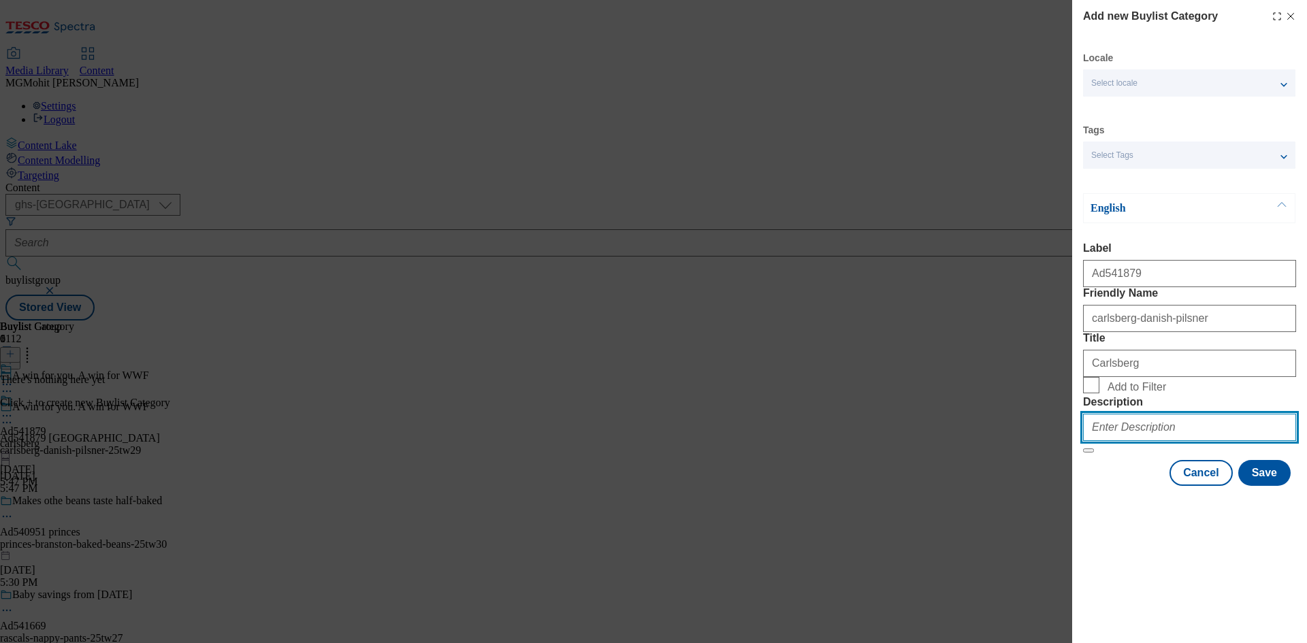
click at [1094, 441] on input "Description" at bounding box center [1189, 427] width 213 height 27
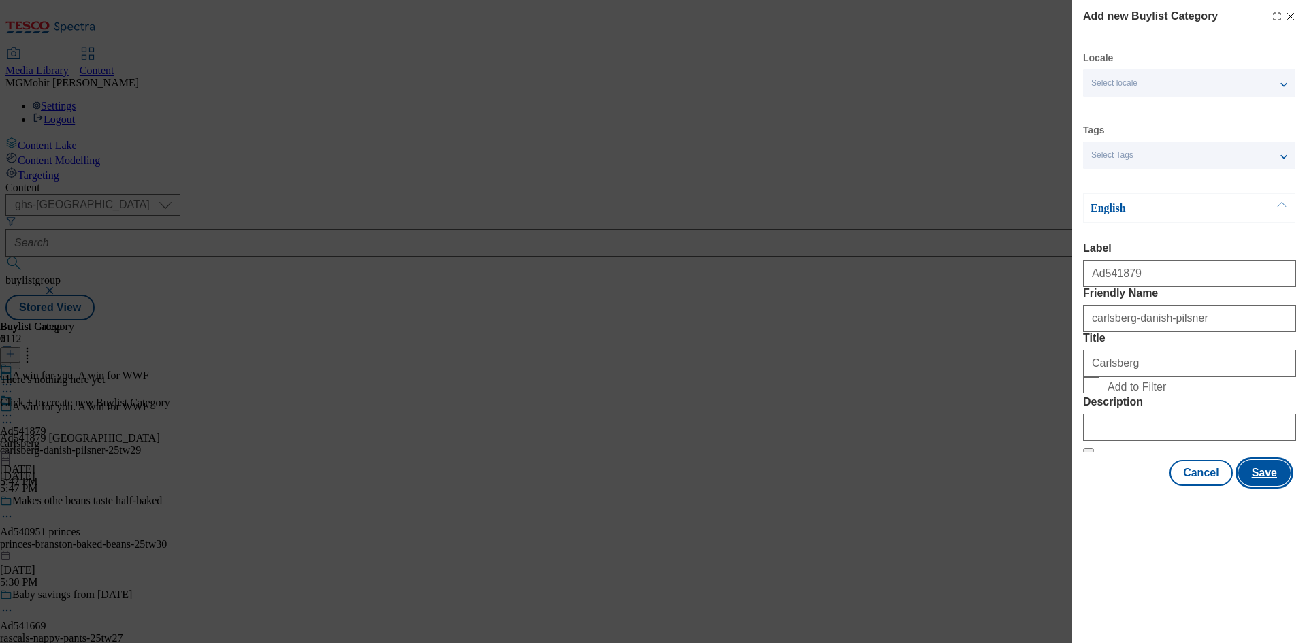
click at [1258, 486] on button "Save" at bounding box center [1264, 473] width 52 height 26
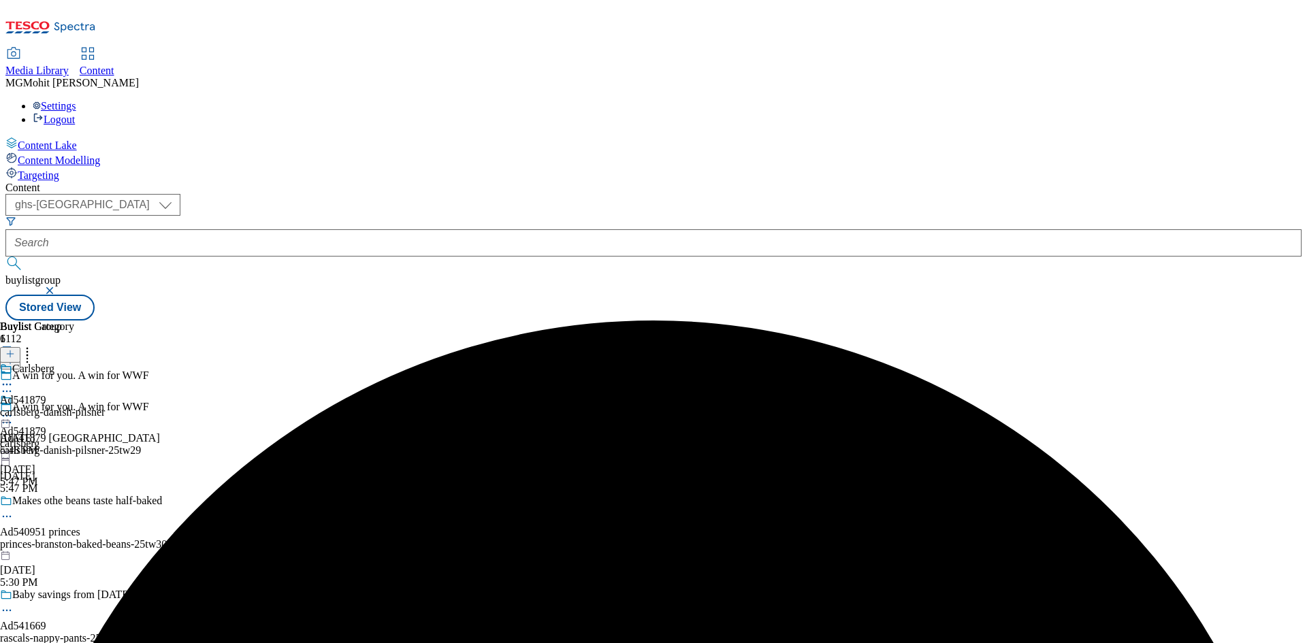
click at [105, 406] on div "carlsberg-danish-pilsner" at bounding box center [52, 412] width 105 height 12
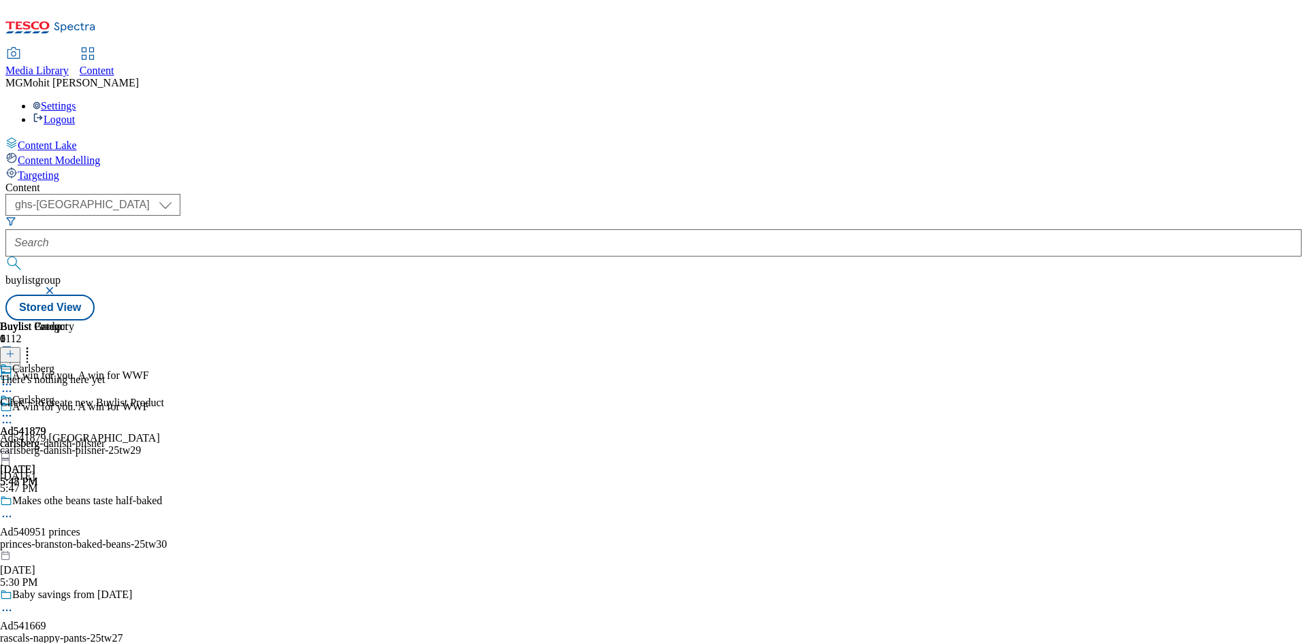
click at [15, 349] on icon at bounding box center [10, 354] width 10 height 10
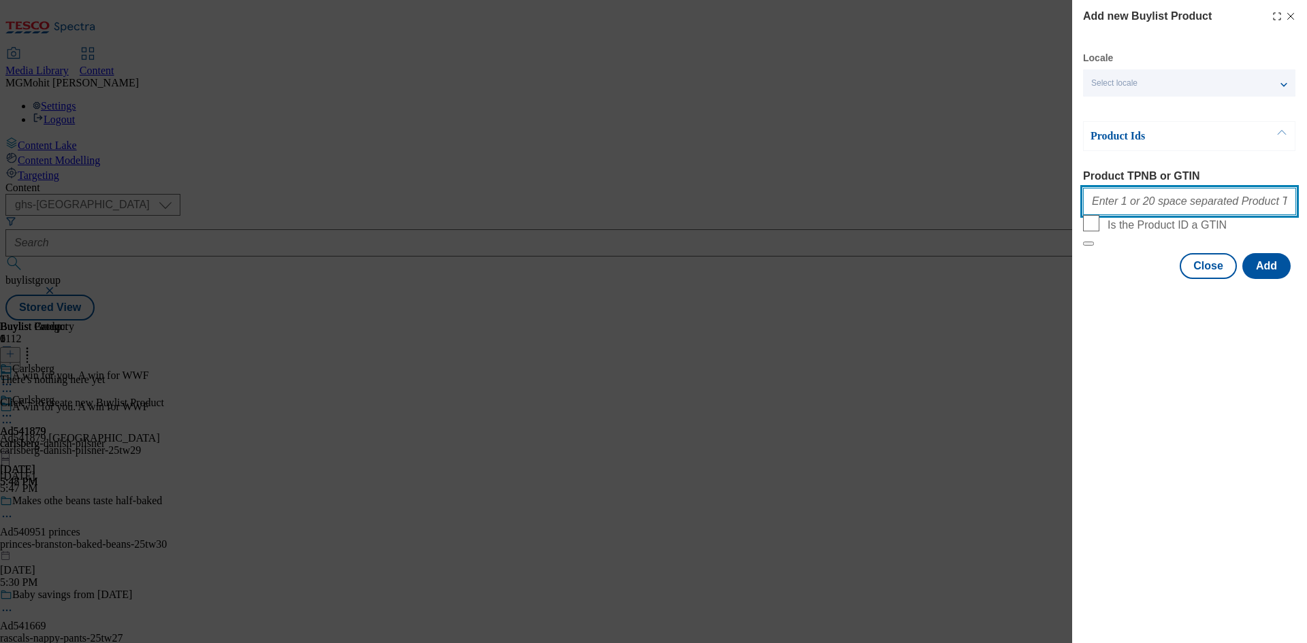
click at [1145, 215] on input "Product TPNB or GTIN" at bounding box center [1189, 201] width 213 height 27
paste input "86711306 92328285 63786488"
type input "86711306 92328285 63786488"
click at [1275, 279] on button "Add" at bounding box center [1266, 266] width 48 height 26
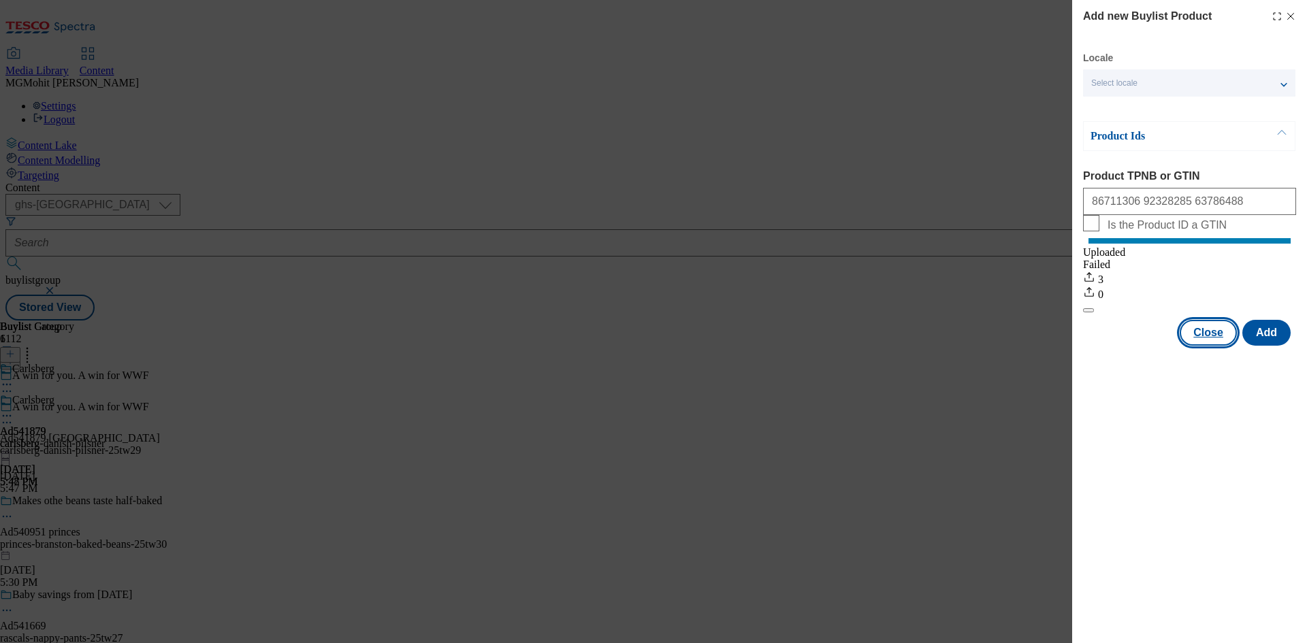
click at [1211, 346] on button "Close" at bounding box center [1207, 333] width 57 height 26
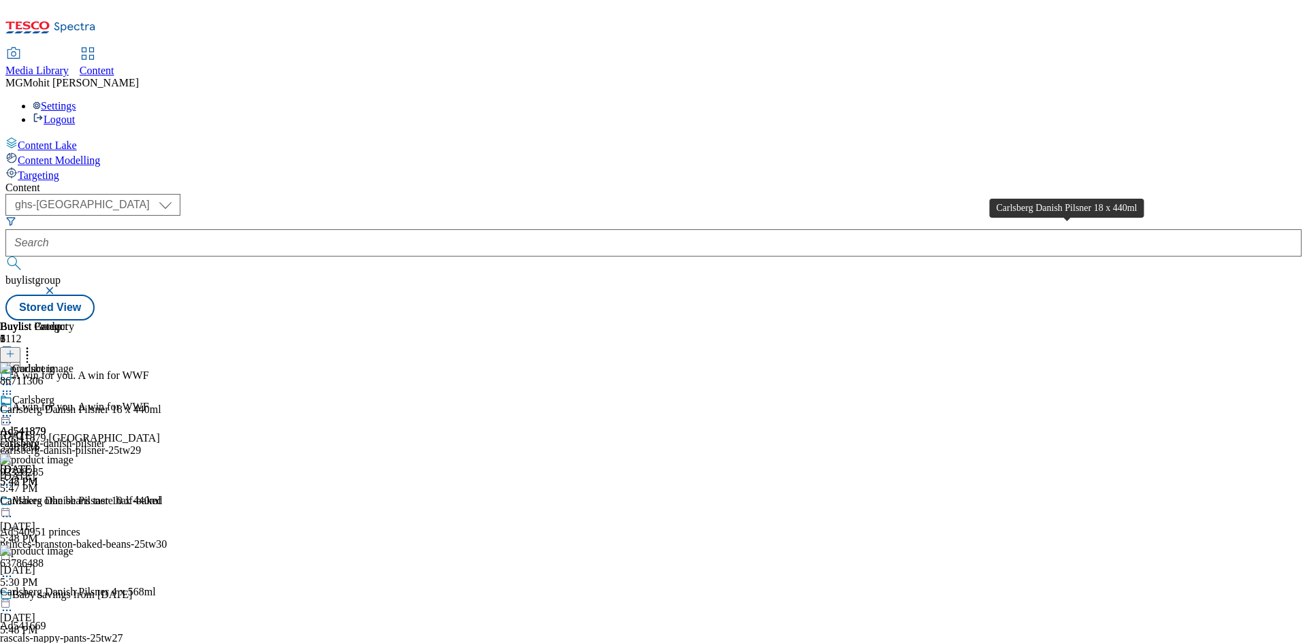
click at [161, 404] on div "Carlsberg Danish Pilsner 18 x 440ml" at bounding box center [80, 410] width 161 height 12
click at [5, 415] on circle at bounding box center [4, 416] width 2 height 2
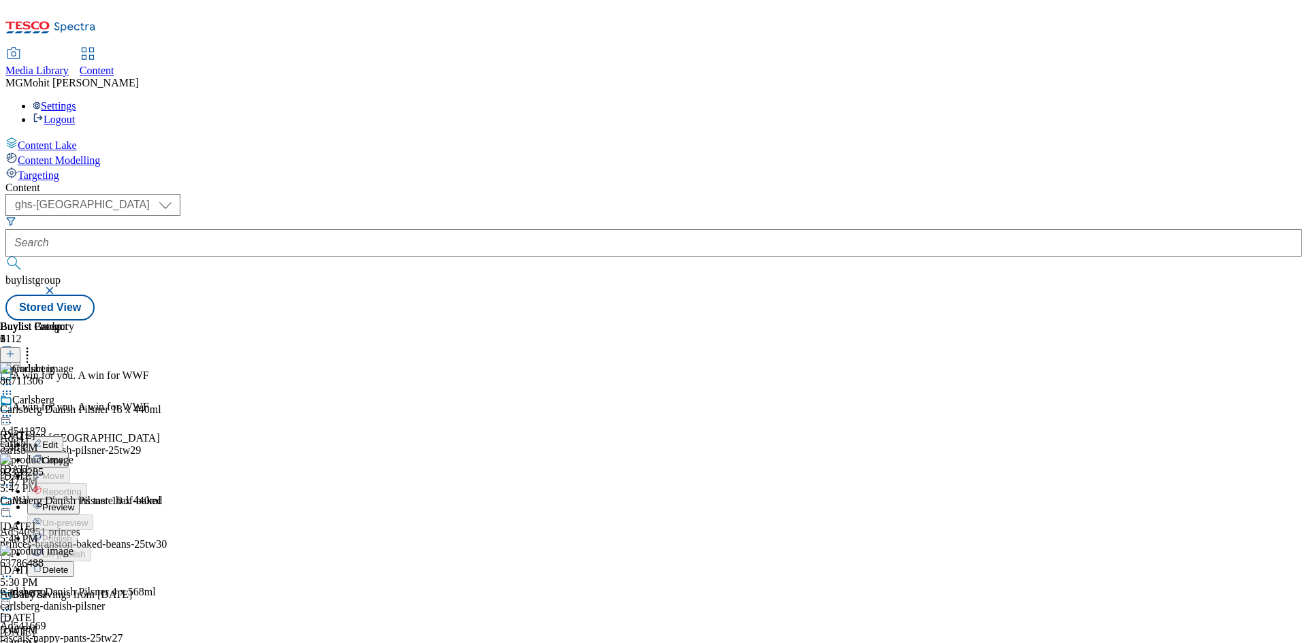
click at [63, 436] on button "Edit" at bounding box center [45, 444] width 36 height 16
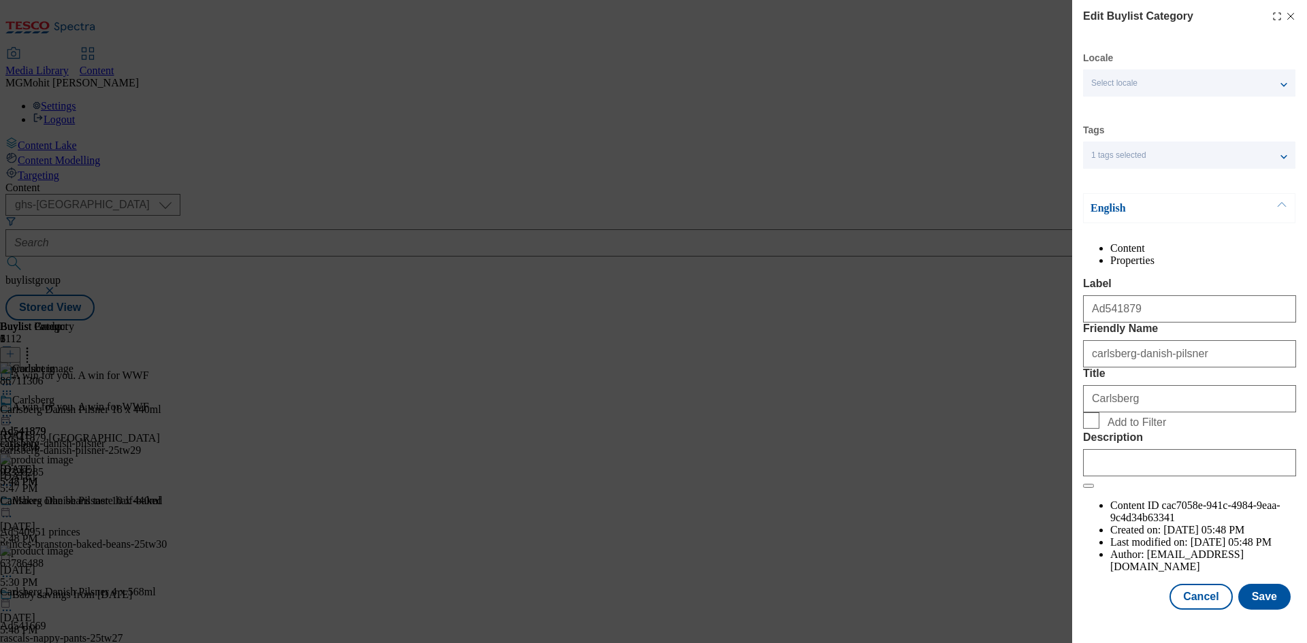
scroll to position [27, 0]
click at [1146, 476] on input "Description" at bounding box center [1189, 462] width 213 height 27
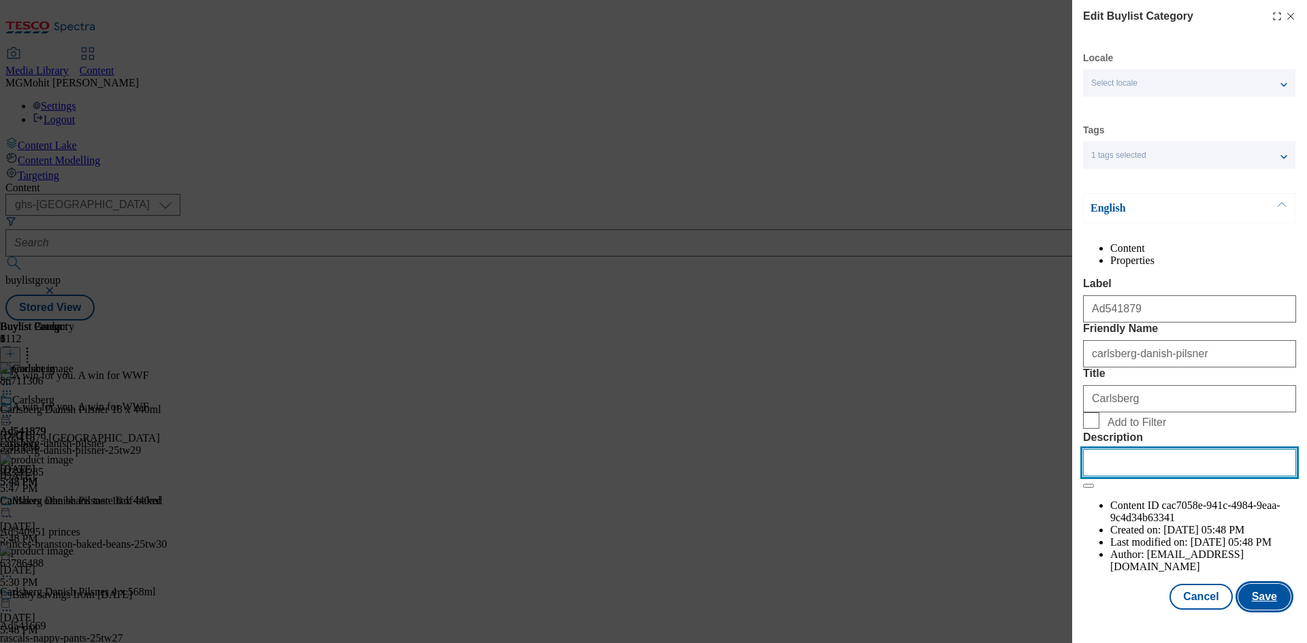
paste input "Carlsberg Danish Pilsner 18 x 440ml"
type input "Carlsberg Danish Pilsner 18 x 440ml"
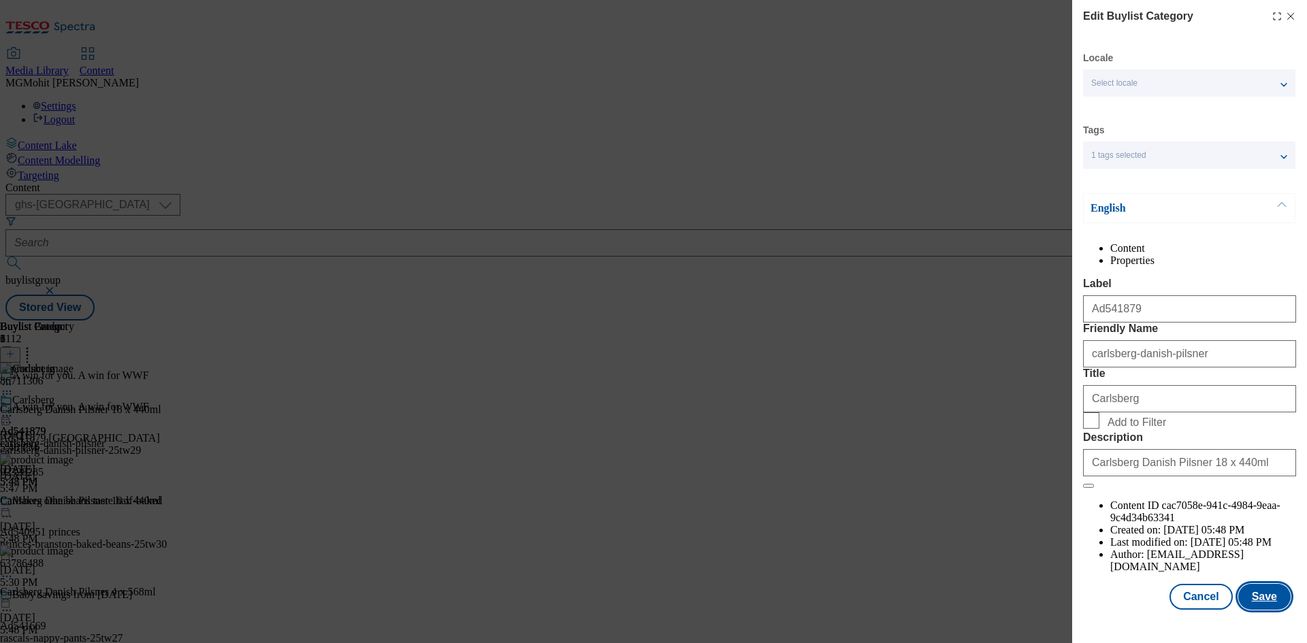
click at [1253, 606] on button "Save" at bounding box center [1264, 597] width 52 height 26
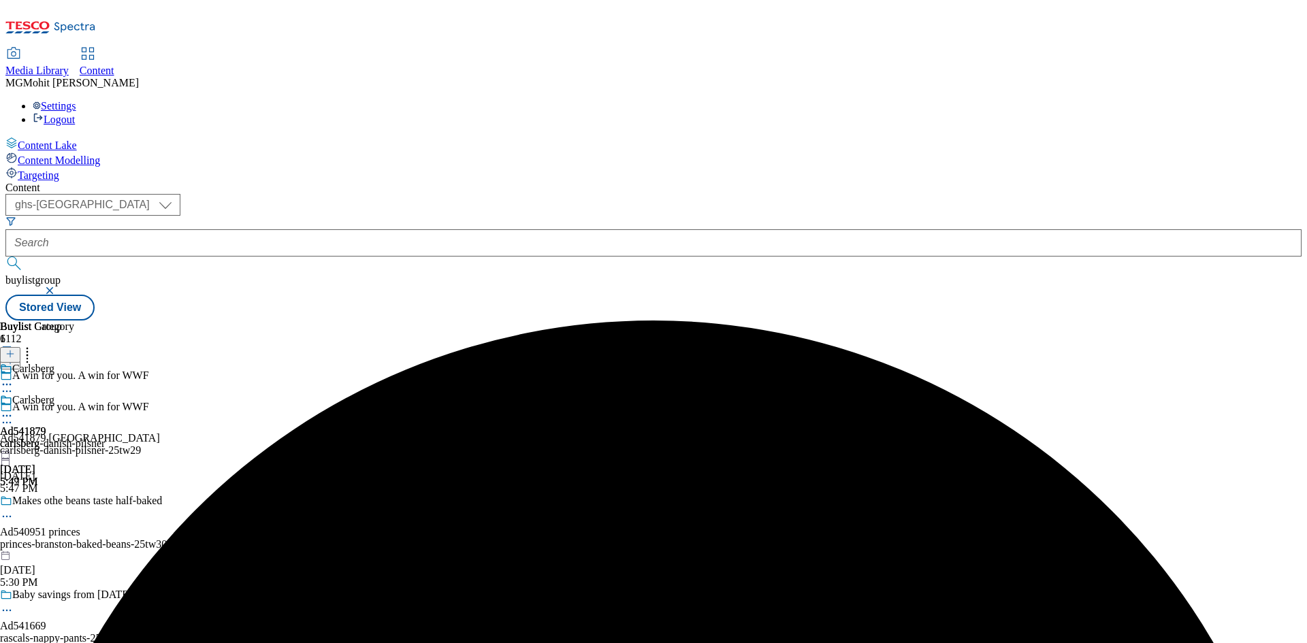
click at [14, 409] on icon at bounding box center [7, 416] width 14 height 14
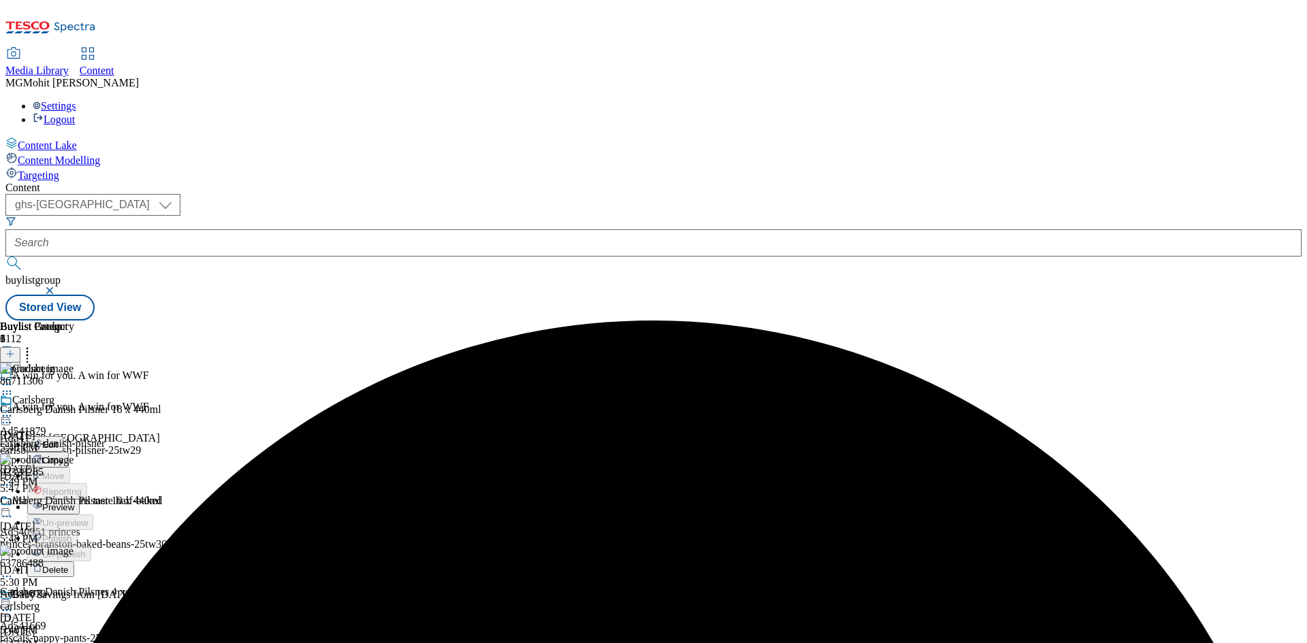
click at [58, 440] on span "Edit" at bounding box center [50, 445] width 16 height 10
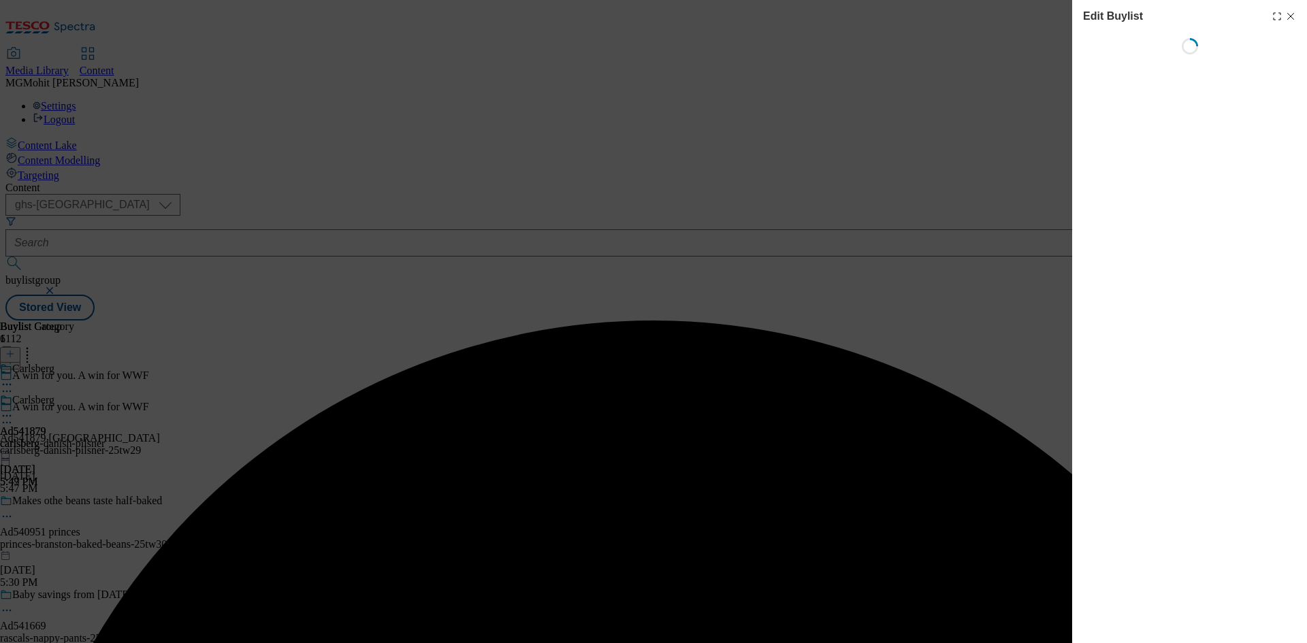
select select "tactical"
select select "supplier funded short term 1-3 weeks"
select select "dunnhumby"
select select "Banner"
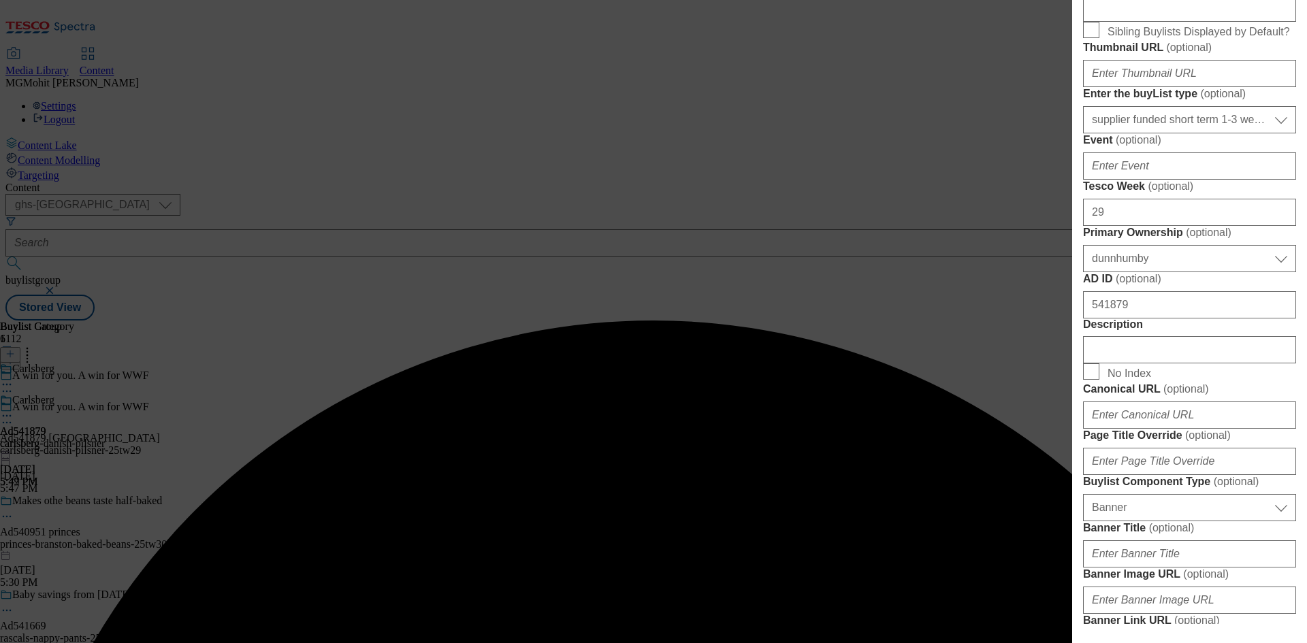
scroll to position [612, 0]
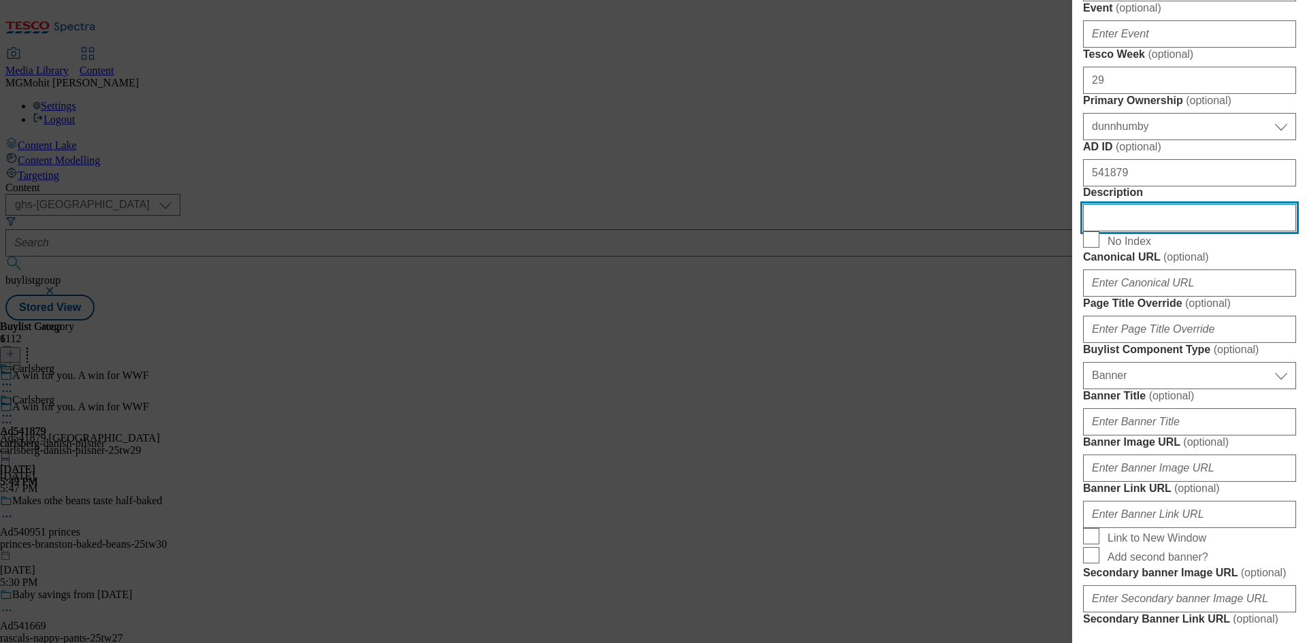
click at [1119, 231] on input "Description" at bounding box center [1189, 217] width 213 height 27
paste input "Carlsberg Danish Pilsner 18 x 440ml"
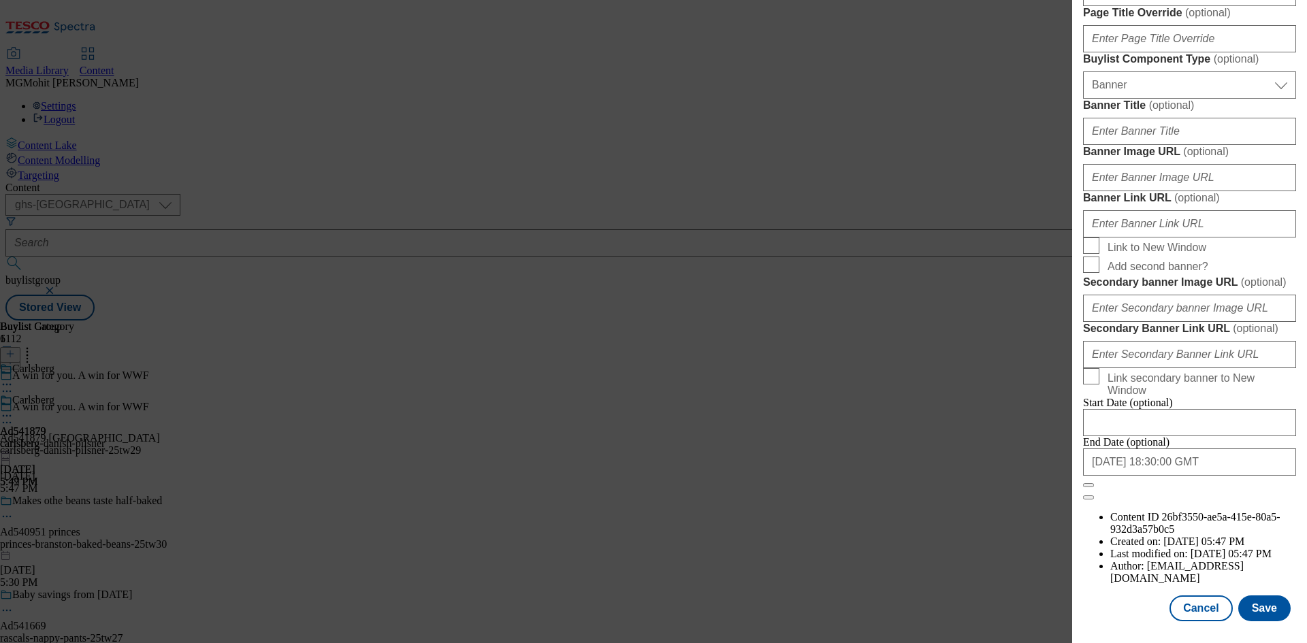
scroll to position [1409, 0]
type input "Carlsberg Danish Pilsner 18 x 440ml"
click at [1254, 612] on button "Save" at bounding box center [1264, 608] width 52 height 26
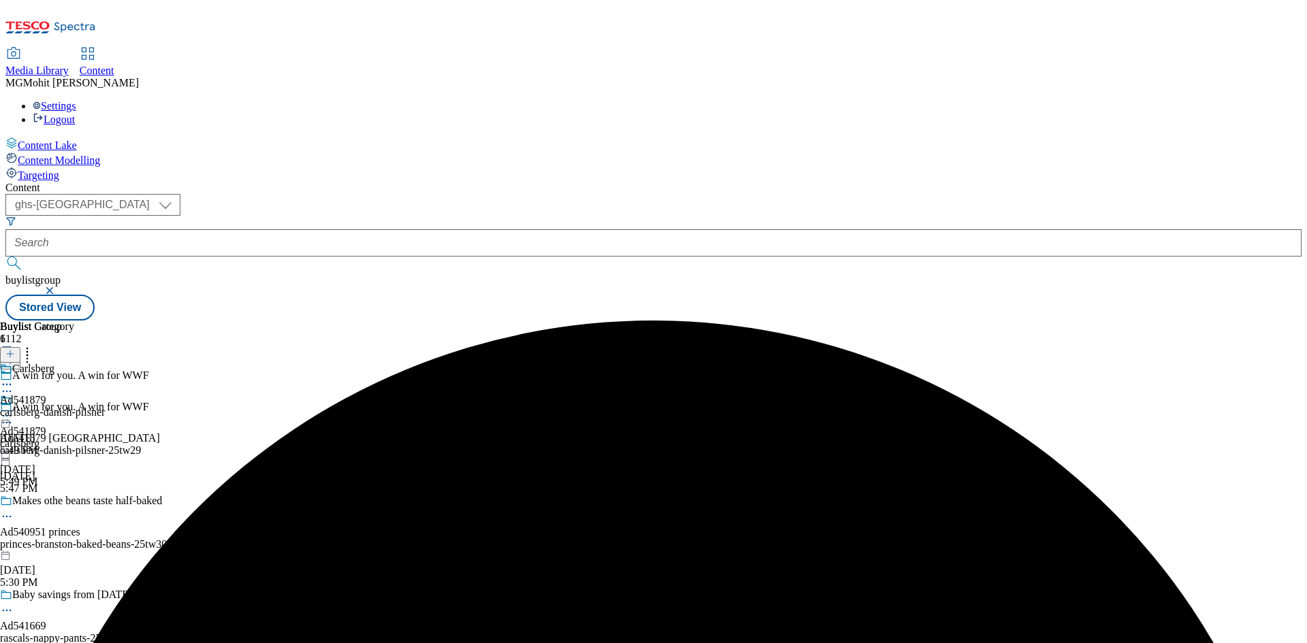
click at [14, 416] on icon at bounding box center [7, 423] width 14 height 14
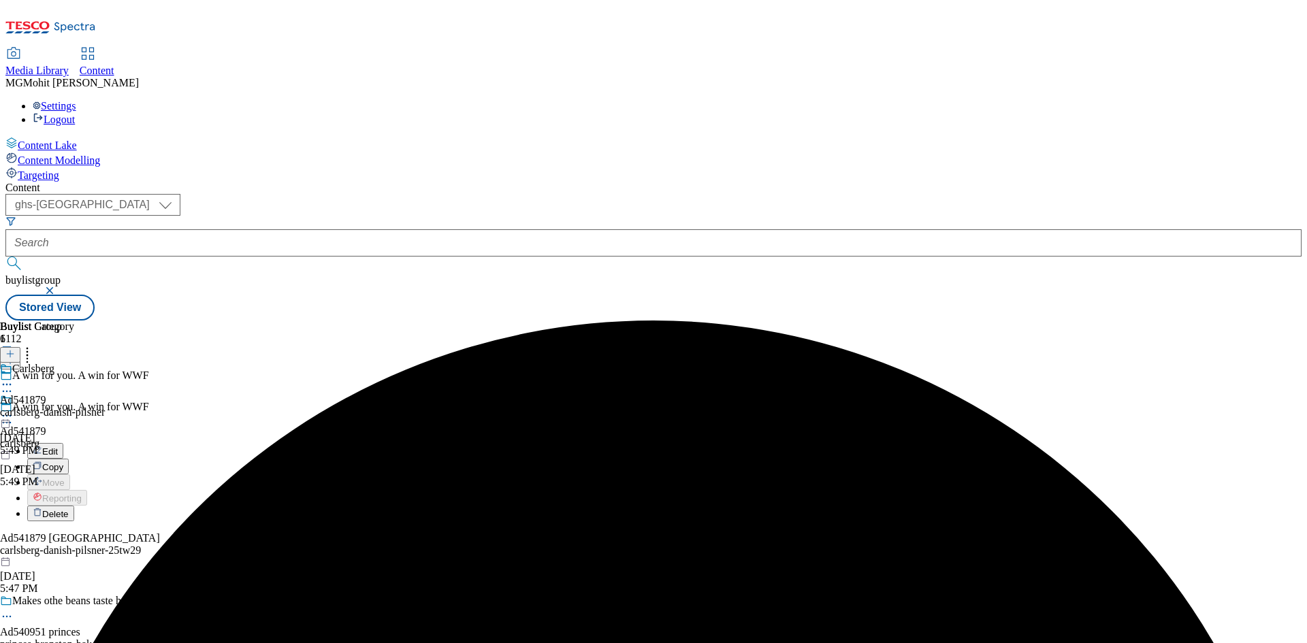
click at [58, 446] on span "Edit" at bounding box center [50, 451] width 16 height 10
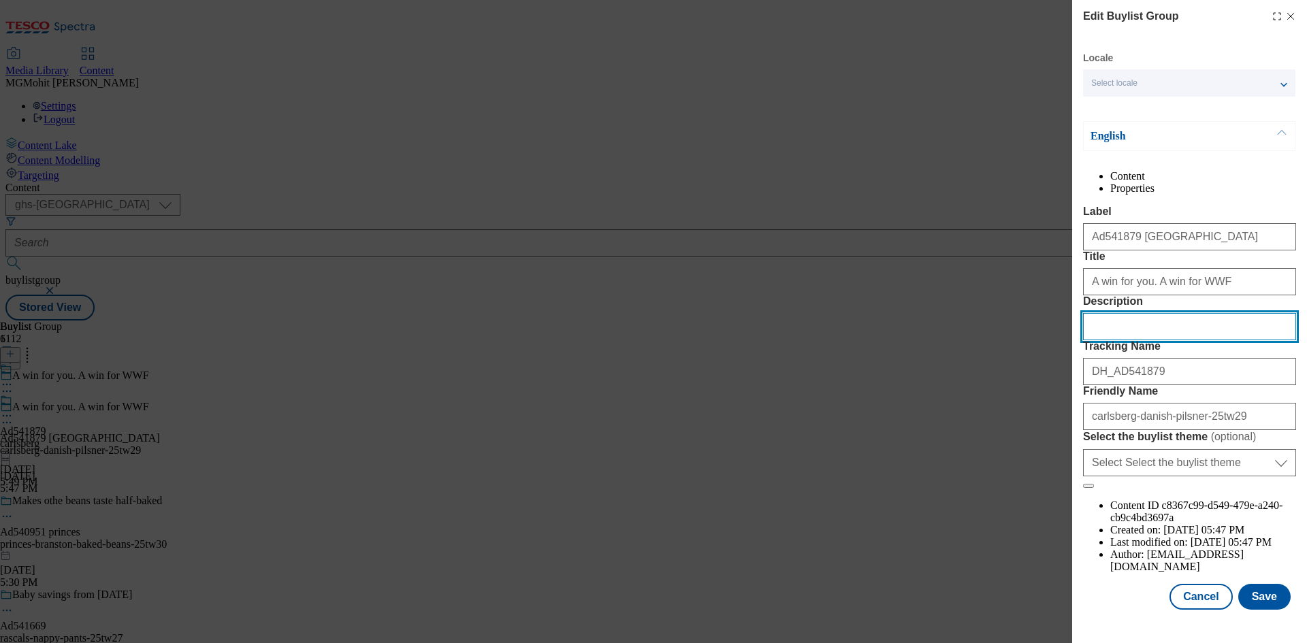
click at [1107, 340] on input "Description" at bounding box center [1189, 326] width 213 height 27
paste input "Carlsberg Danish Pilsner 18 x 440ml"
type input "Carlsberg Danish Pilsner 18 x 440ml"
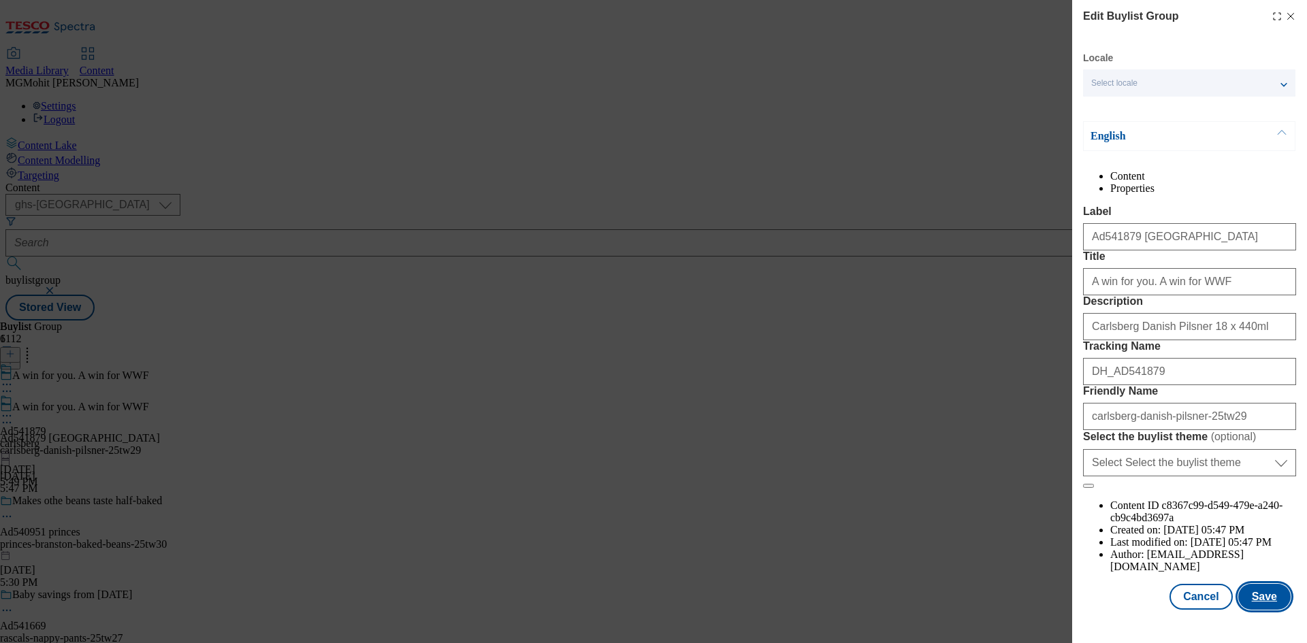
click at [1249, 603] on button "Save" at bounding box center [1264, 597] width 52 height 26
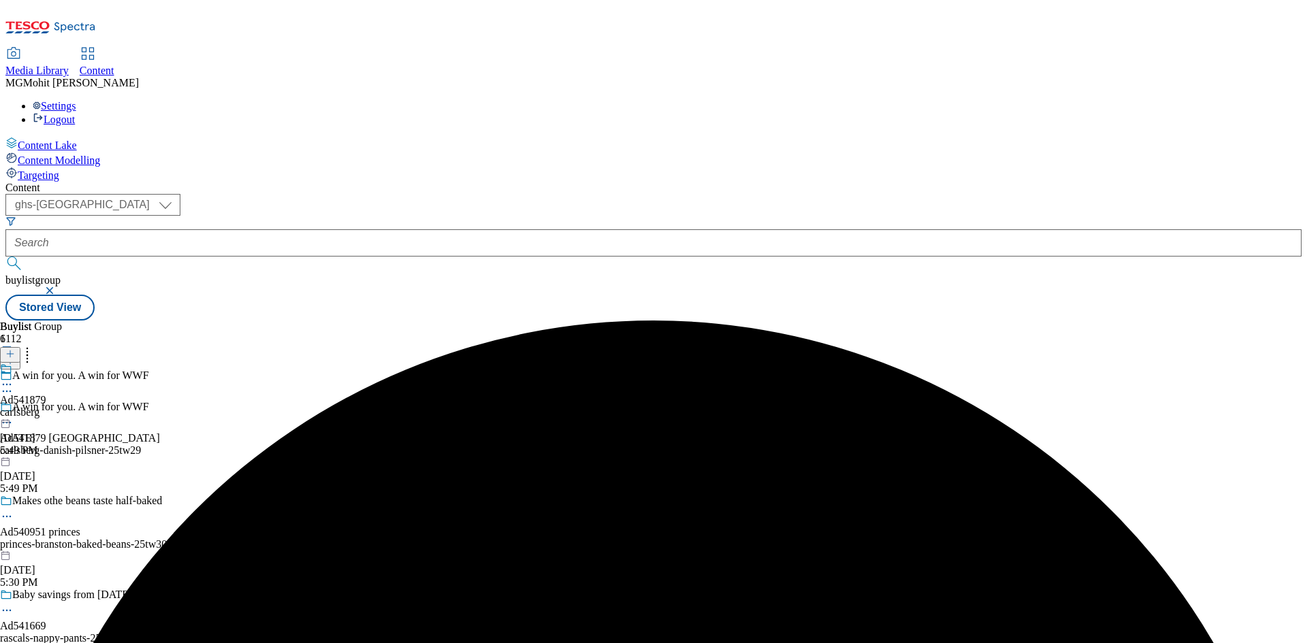
click at [14, 378] on icon at bounding box center [7, 385] width 14 height 14
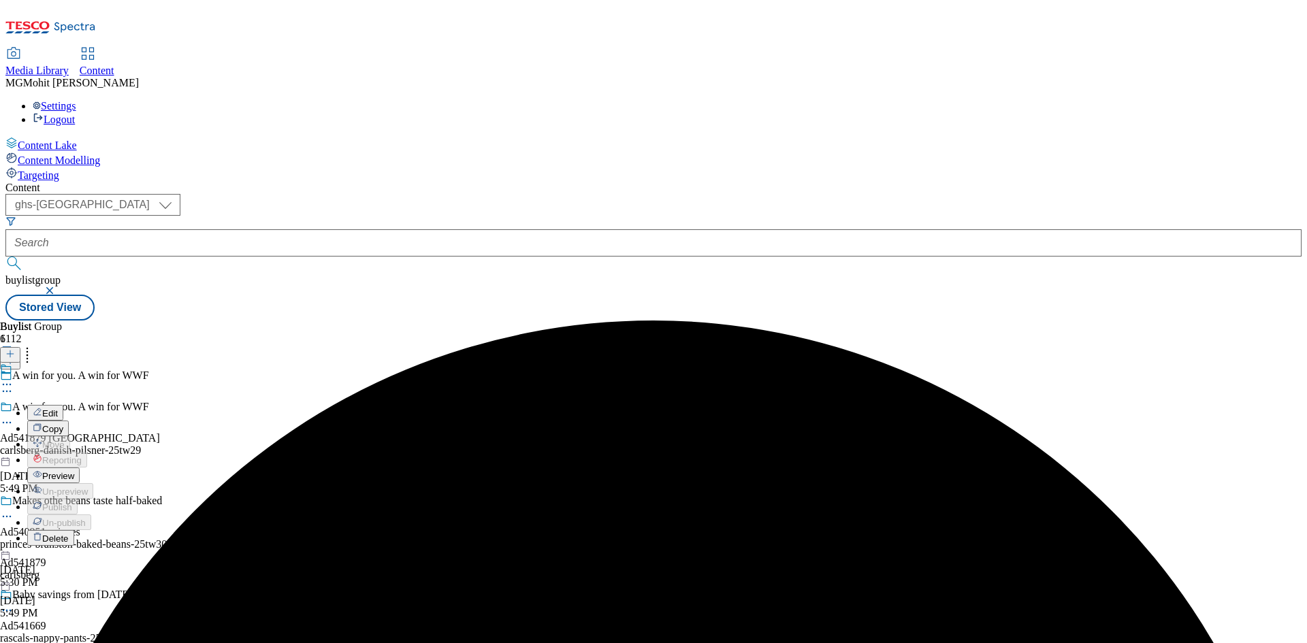
click at [74, 471] on span "Preview" at bounding box center [58, 476] width 32 height 10
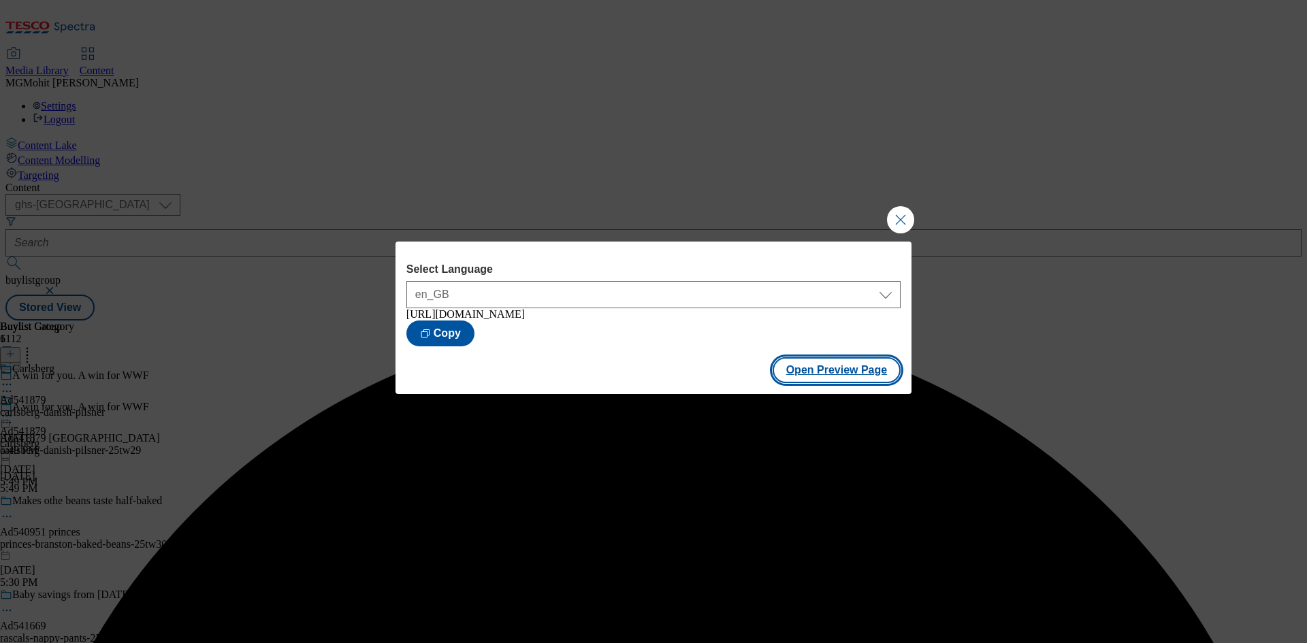
click at [814, 372] on button "Open Preview Page" at bounding box center [836, 370] width 129 height 26
click at [898, 220] on button "Close Modal" at bounding box center [900, 219] width 27 height 27
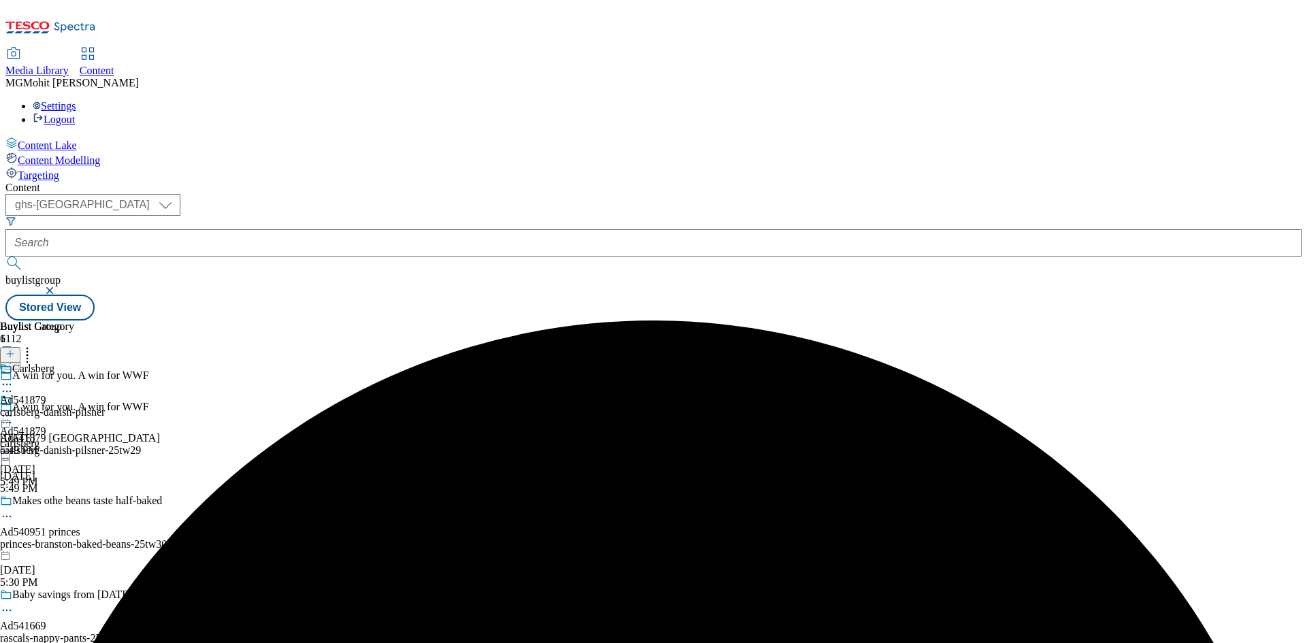
click at [14, 409] on icon at bounding box center [7, 416] width 14 height 14
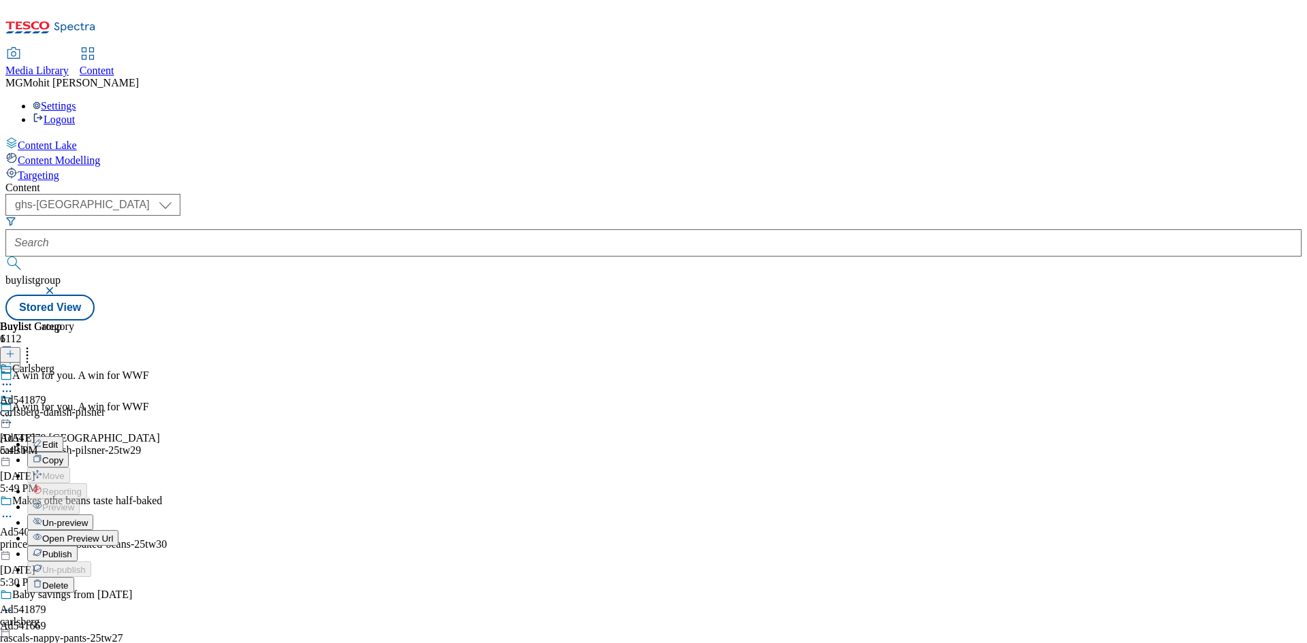
click at [72, 549] on span "Publish" at bounding box center [57, 554] width 30 height 10
